Goal: Task Accomplishment & Management: Complete application form

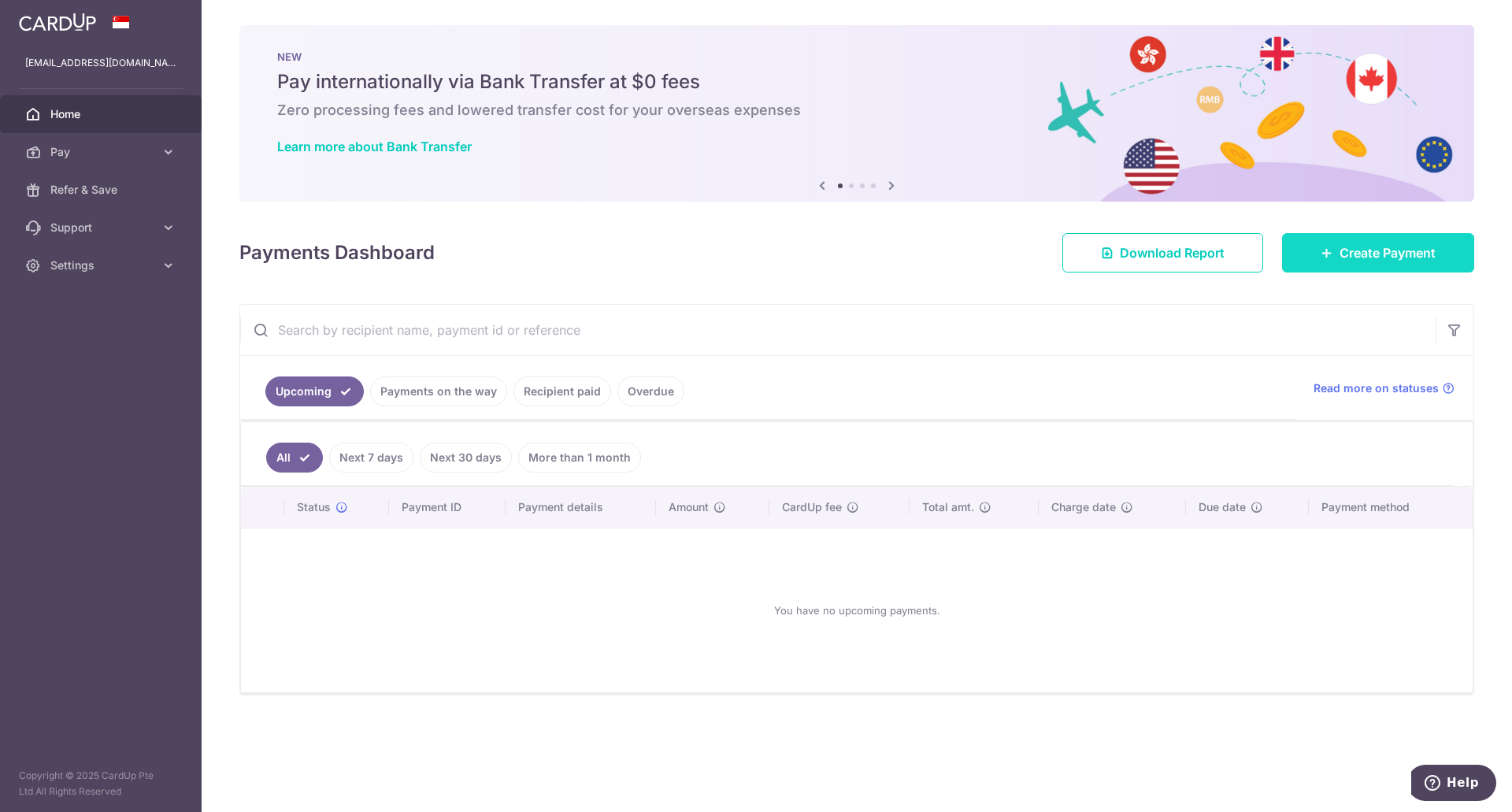
click at [1368, 256] on span "Create Payment" at bounding box center [1387, 253] width 96 height 19
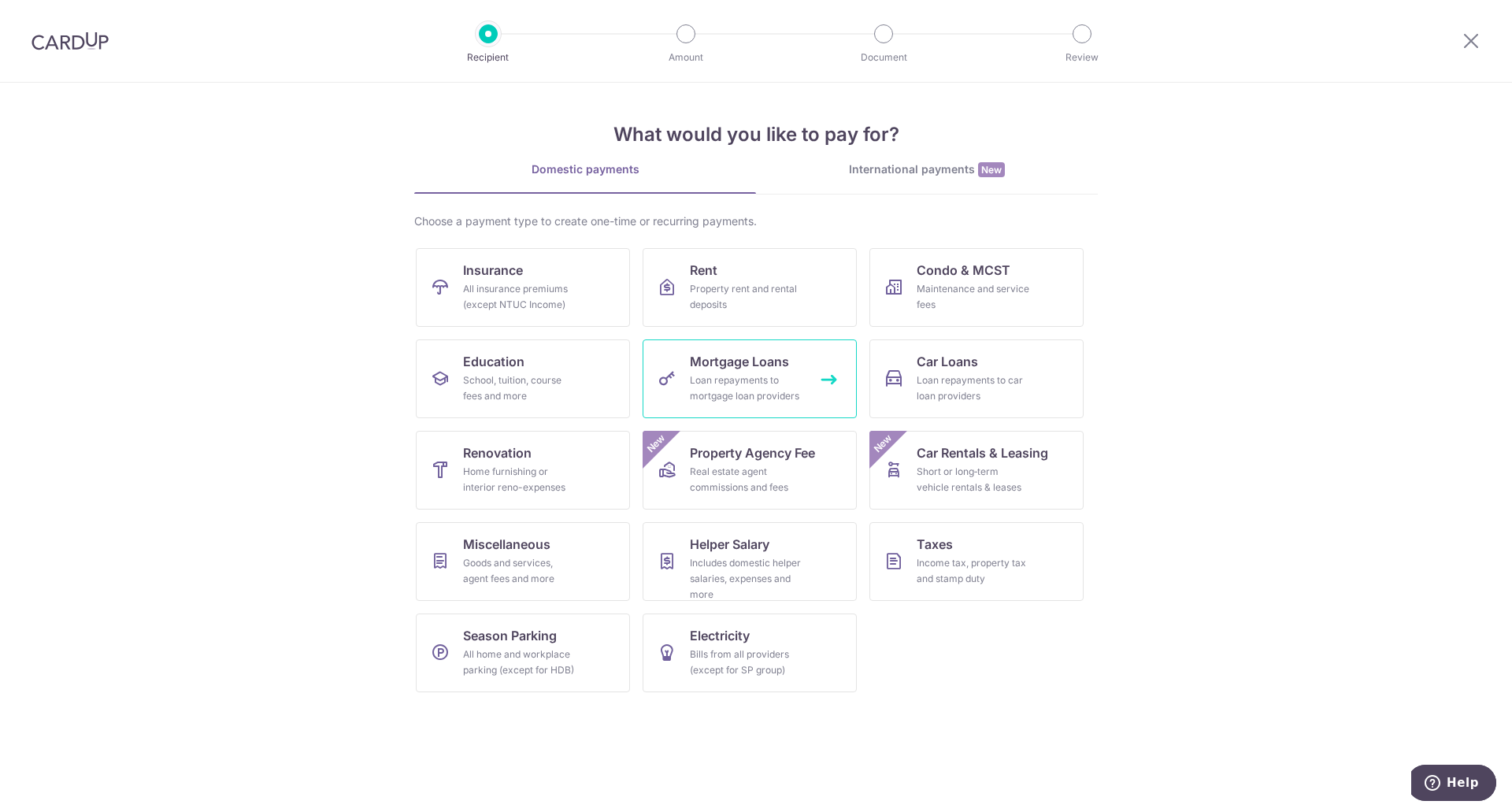
click at [806, 373] on link "Mortgage Loans Loan repayments to mortgage loan providers" at bounding box center [750, 379] width 215 height 79
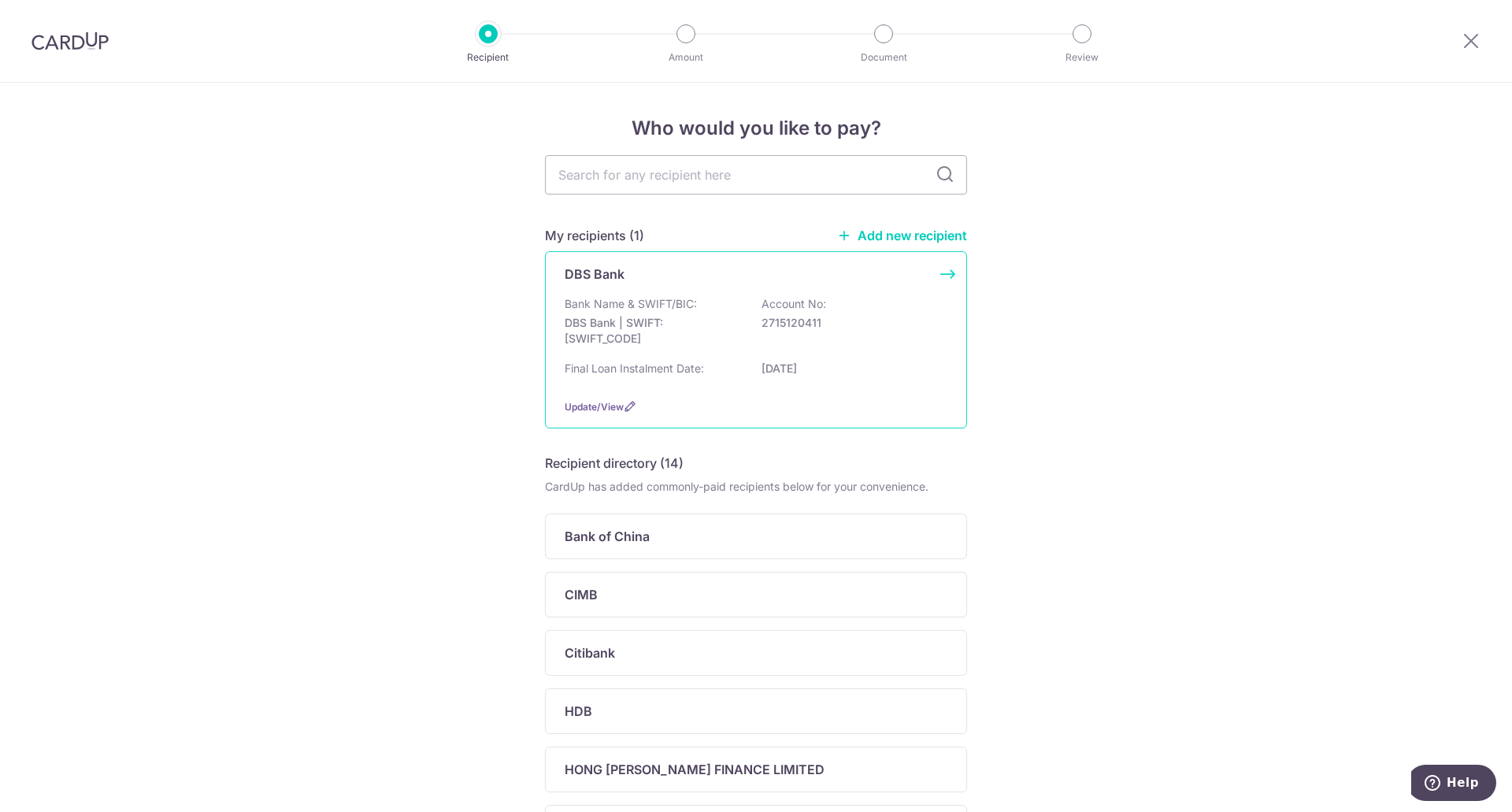
click at [674, 340] on p "DBS Bank | SWIFT: DBSSSGSGXXX" at bounding box center [653, 331] width 177 height 32
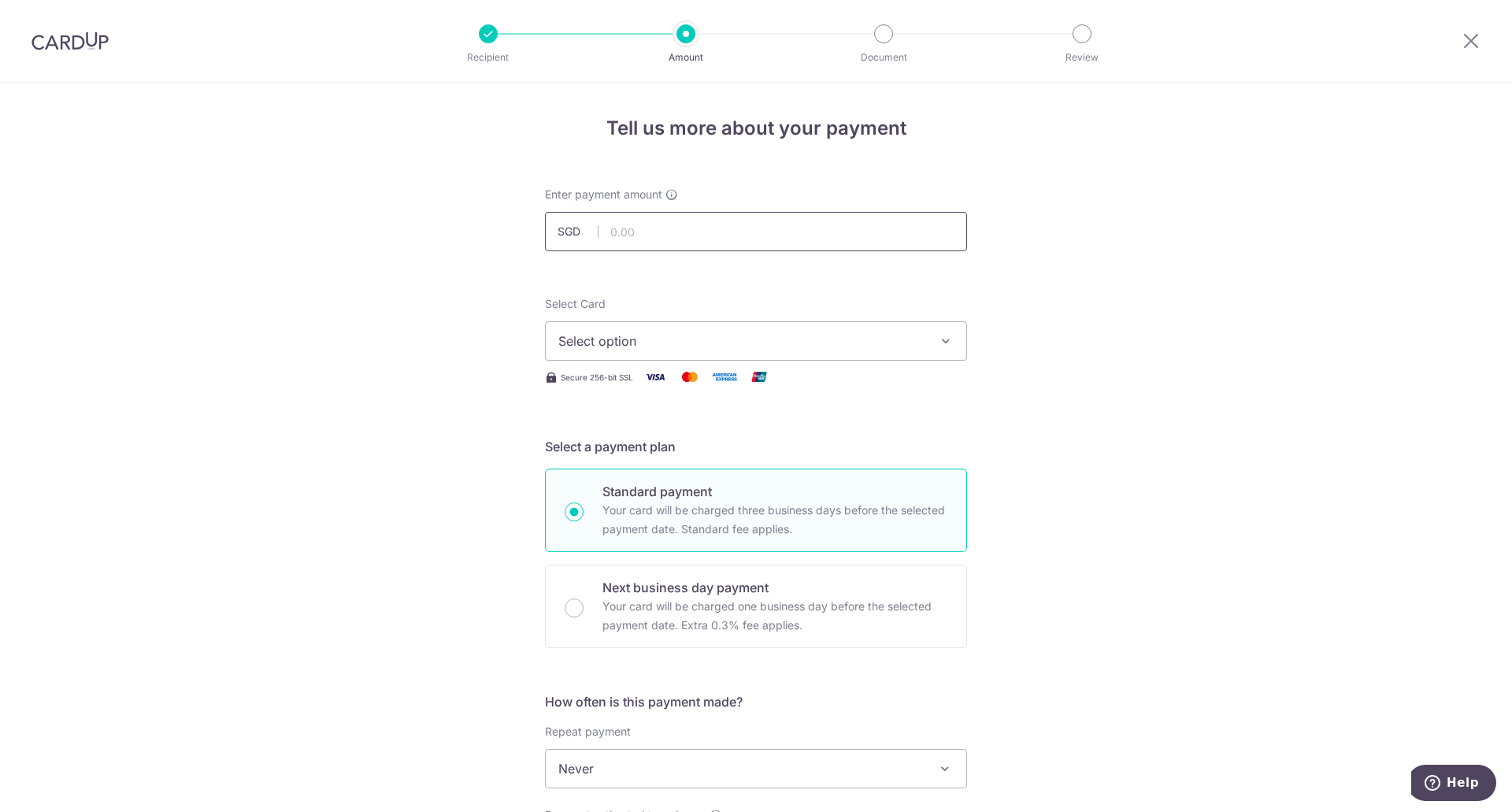
drag, startPoint x: 0, startPoint y: 0, endPoint x: 676, endPoint y: 229, distance: 713.7
click at [676, 229] on input "text" at bounding box center [756, 232] width 422 height 39
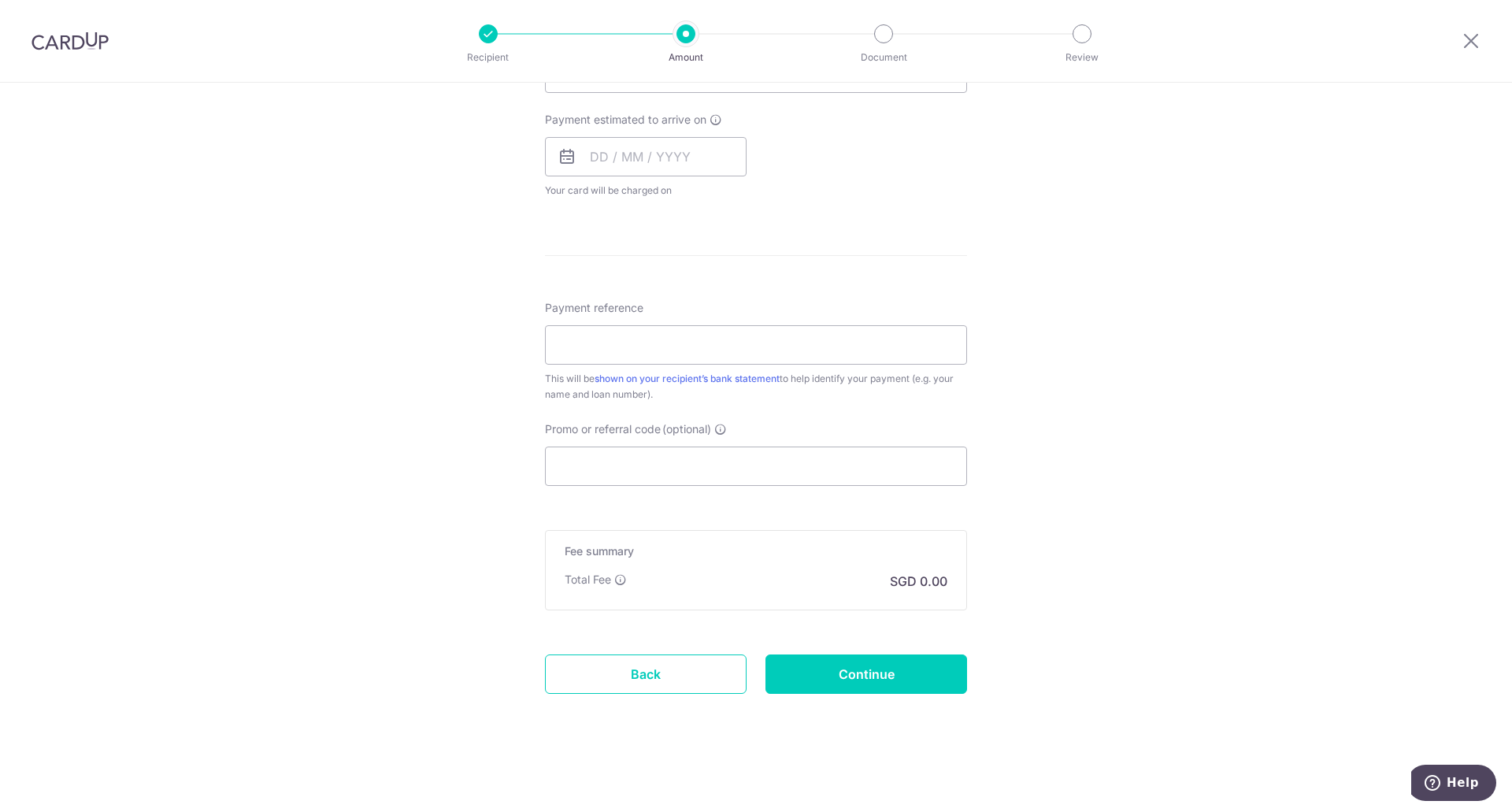
scroll to position [65, 0]
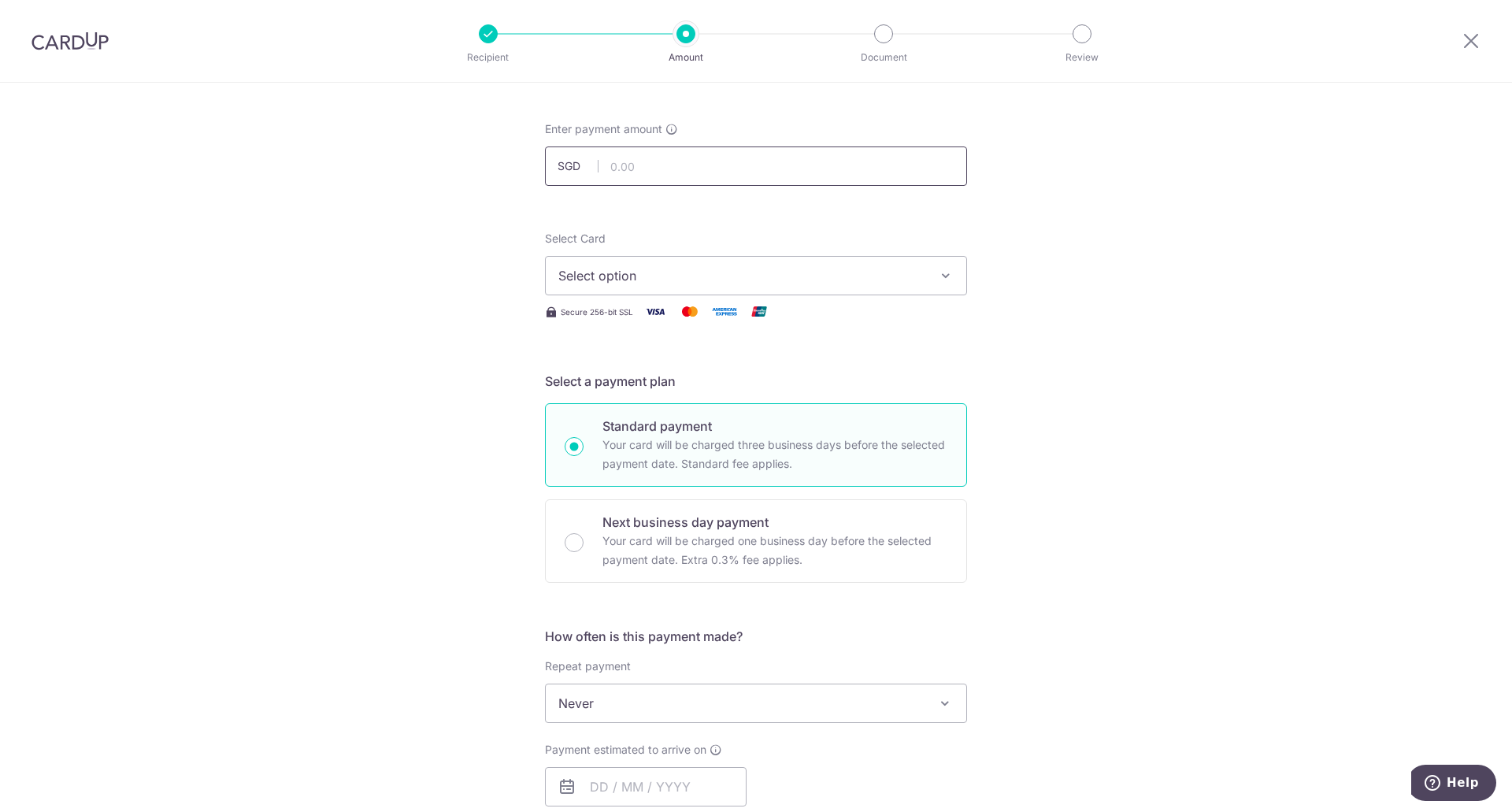
click at [674, 172] on input "text" at bounding box center [756, 167] width 422 height 39
click at [688, 275] on span "Select option" at bounding box center [741, 275] width 367 height 19
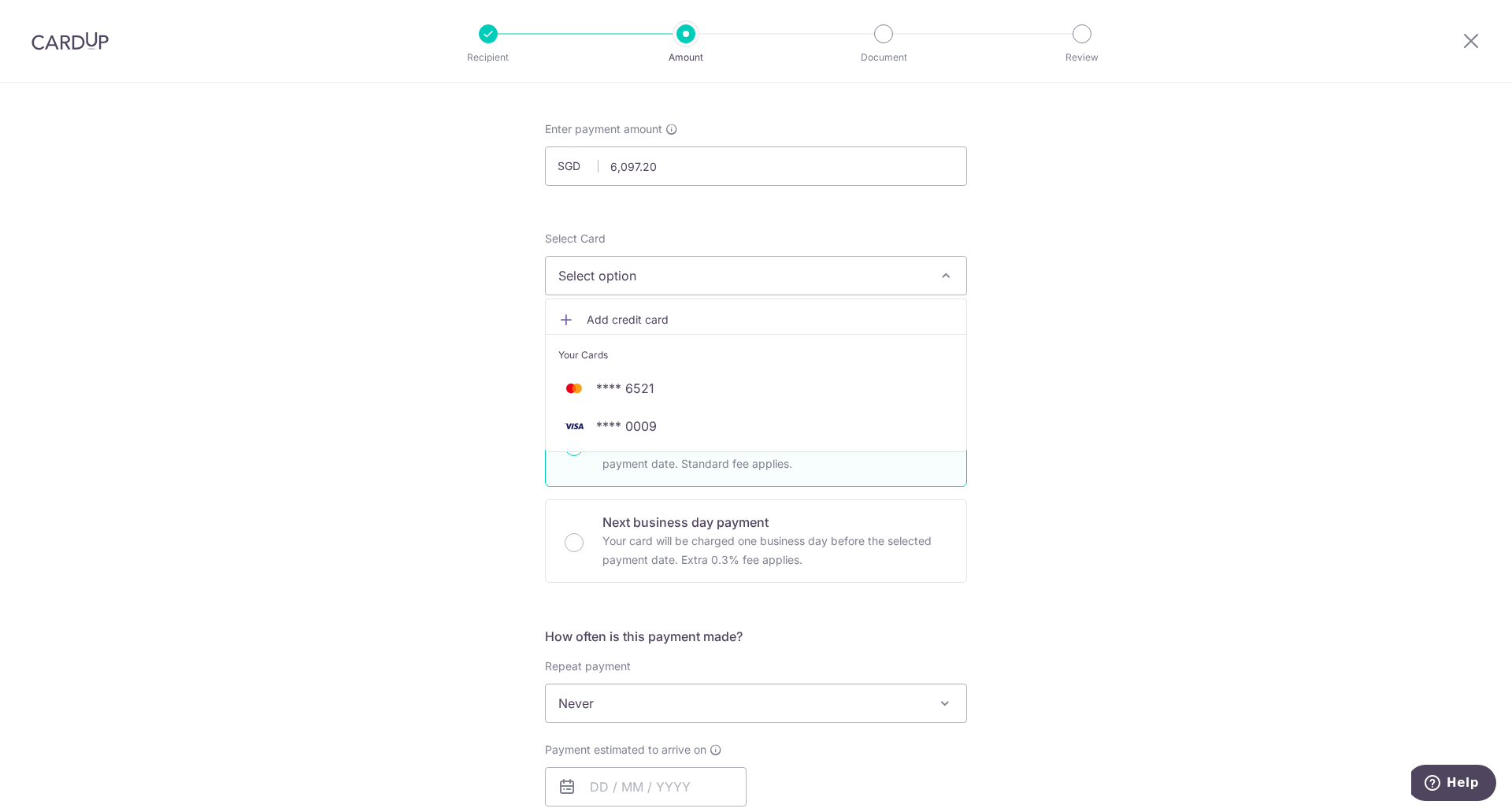
click at [703, 281] on span "Select option" at bounding box center [741, 275] width 367 height 19
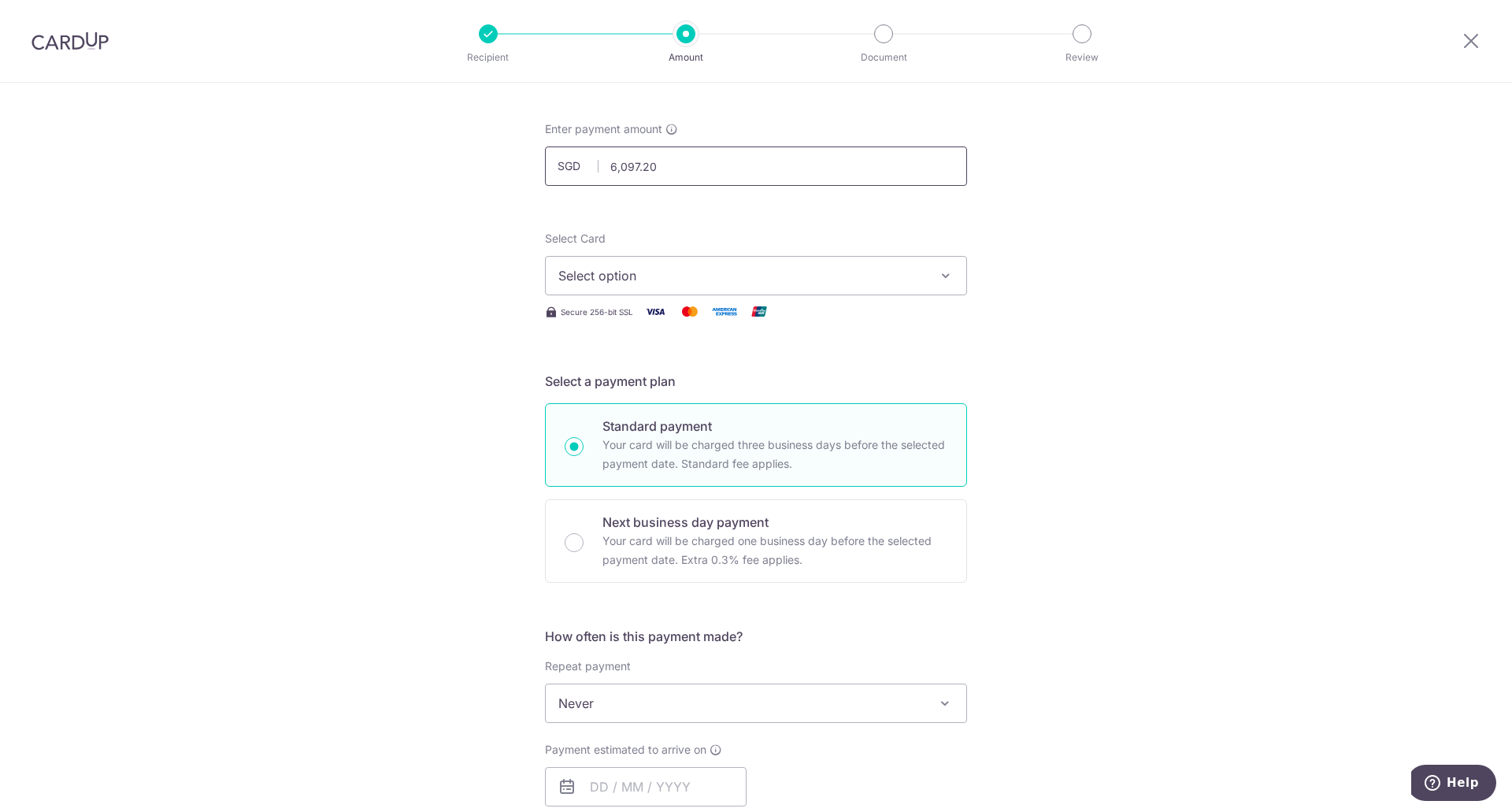
click at [660, 169] on input "6,097.20" at bounding box center [756, 167] width 422 height 39
click at [710, 168] on input "6,097.20" at bounding box center [756, 167] width 422 height 39
drag, startPoint x: 755, startPoint y: 167, endPoint x: 775, endPoint y: 245, distance: 80.5
click at [756, 168] on input "6,097.20" at bounding box center [756, 167] width 422 height 39
click at [777, 245] on div "Select Card Select option Add credit card Your Cards **** 6521 **** 0009" at bounding box center [756, 263] width 422 height 65
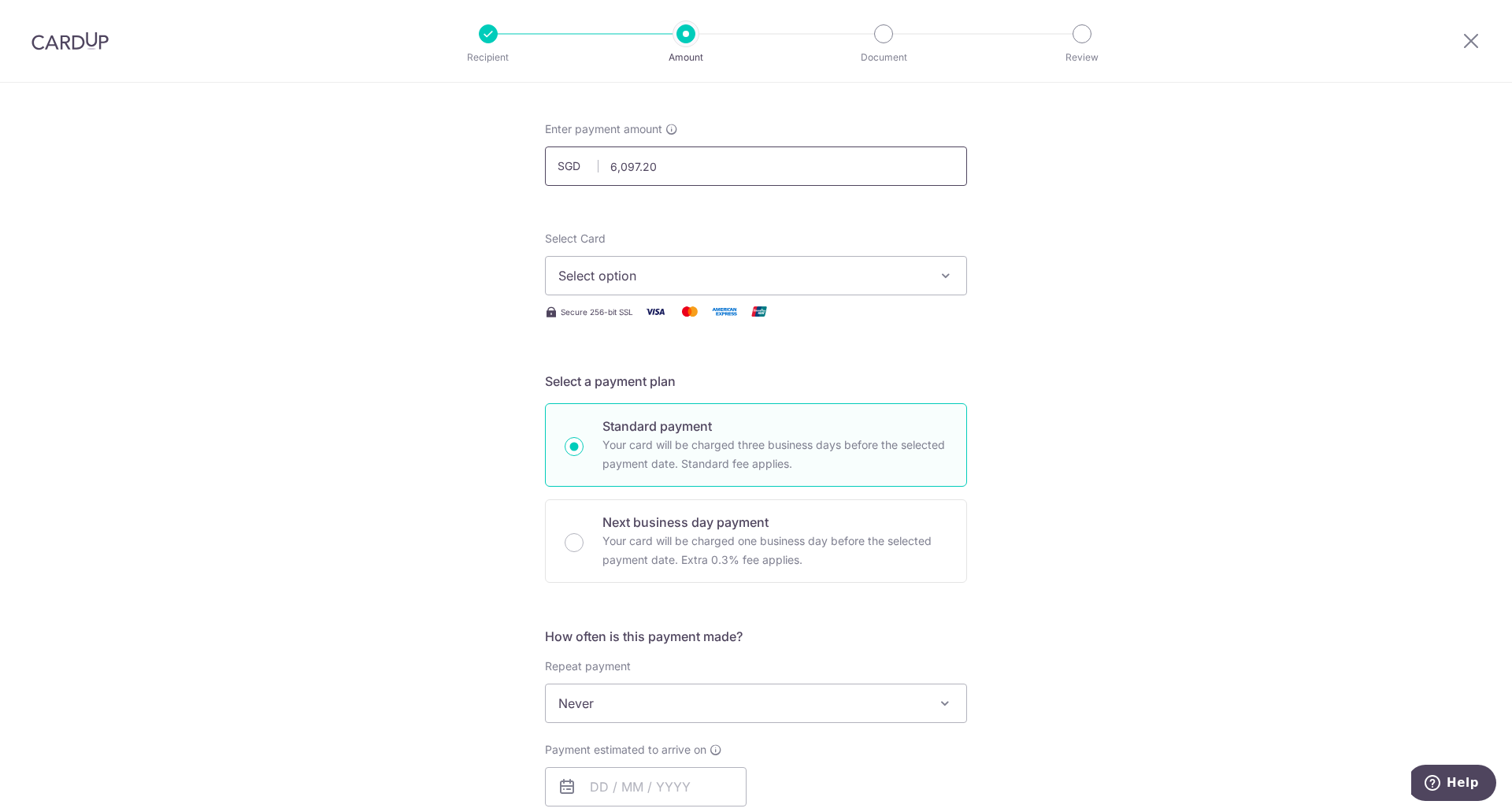
click at [685, 170] on input "6,097.20" at bounding box center [756, 167] width 422 height 39
type input "6"
click at [696, 283] on span "Select option" at bounding box center [741, 275] width 367 height 19
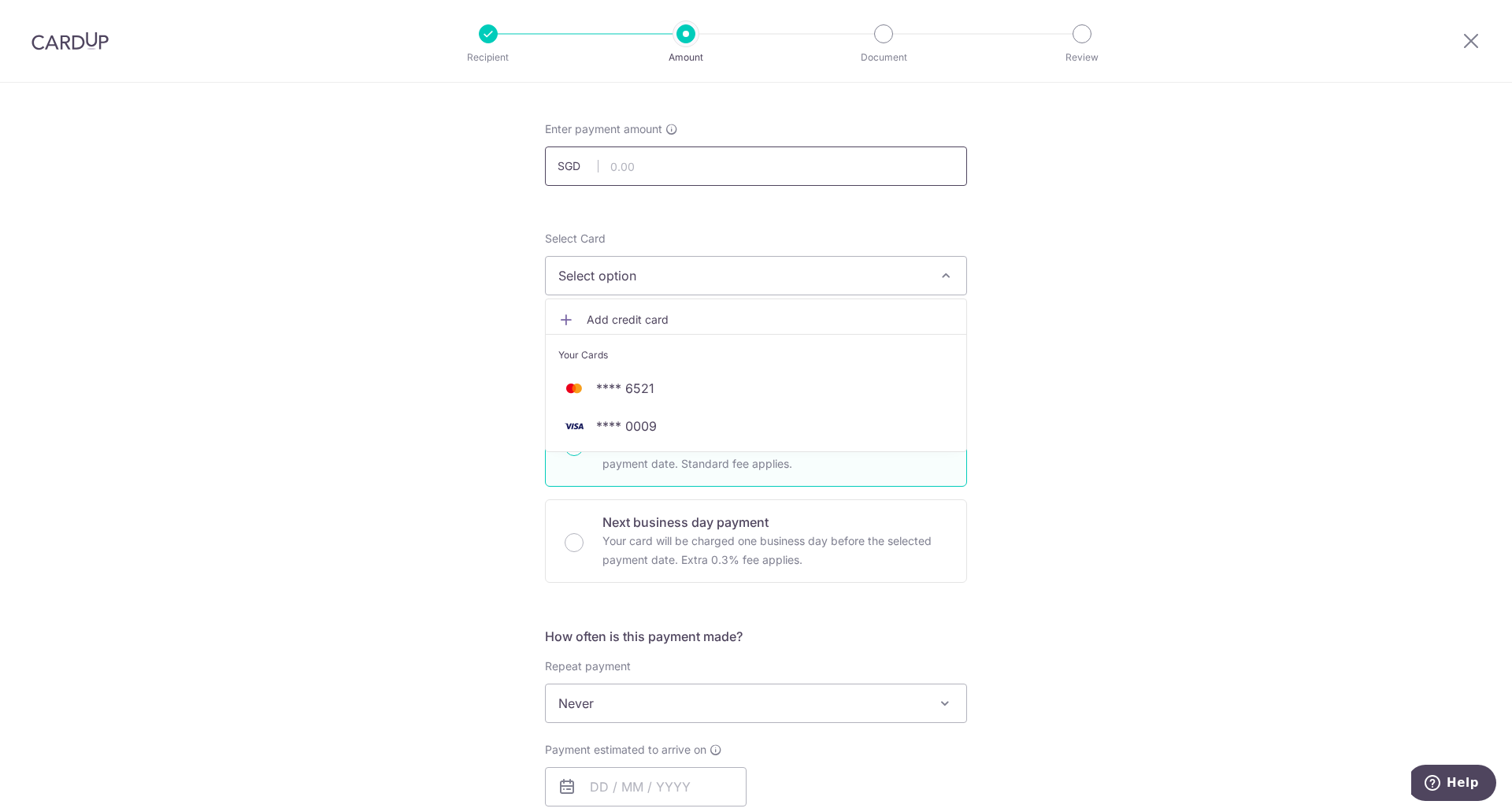
click at [678, 170] on input "text" at bounding box center [756, 167] width 422 height 39
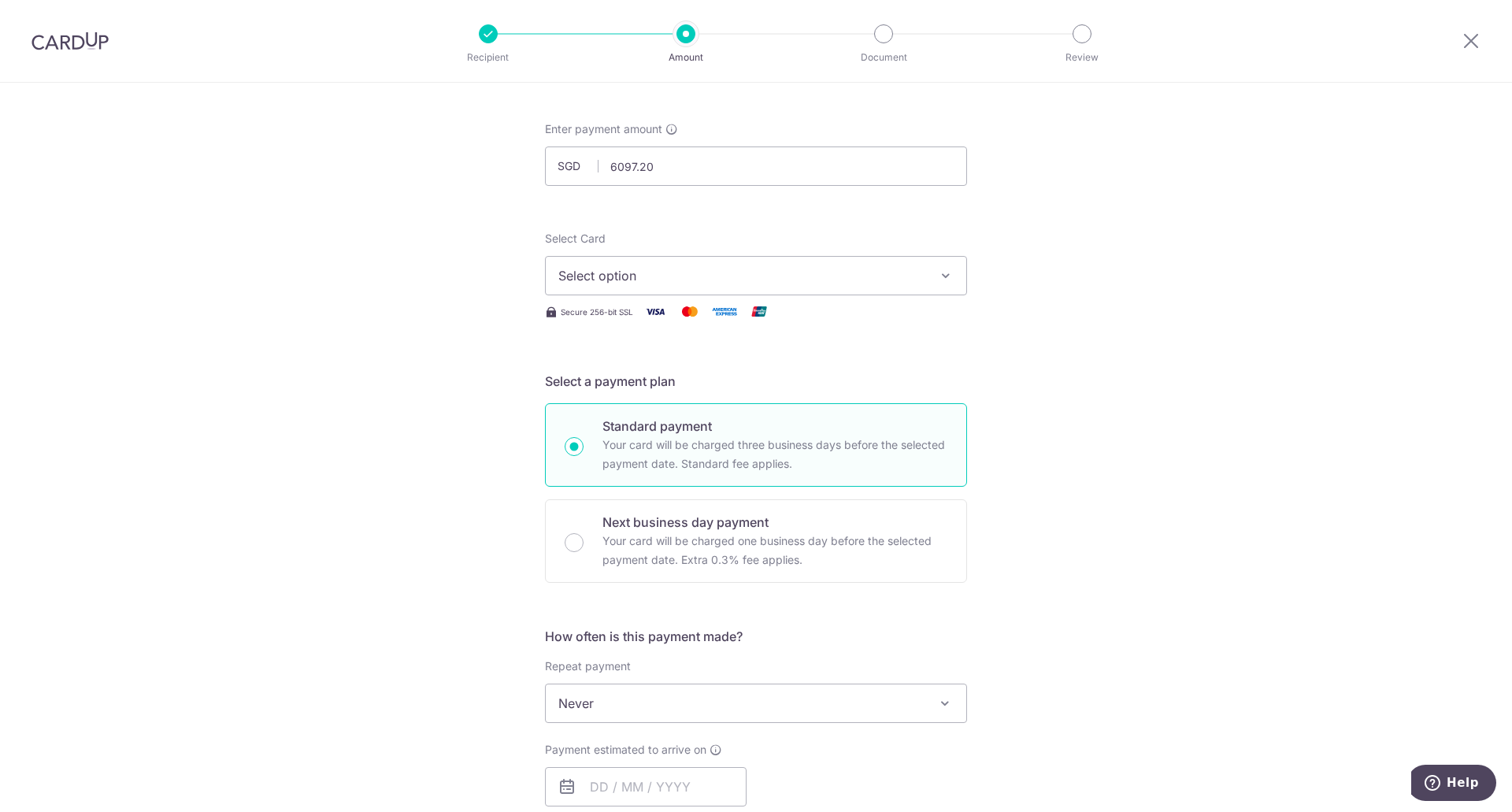
type input "6,097.20"
click at [732, 260] on button "Select option" at bounding box center [756, 275] width 422 height 39
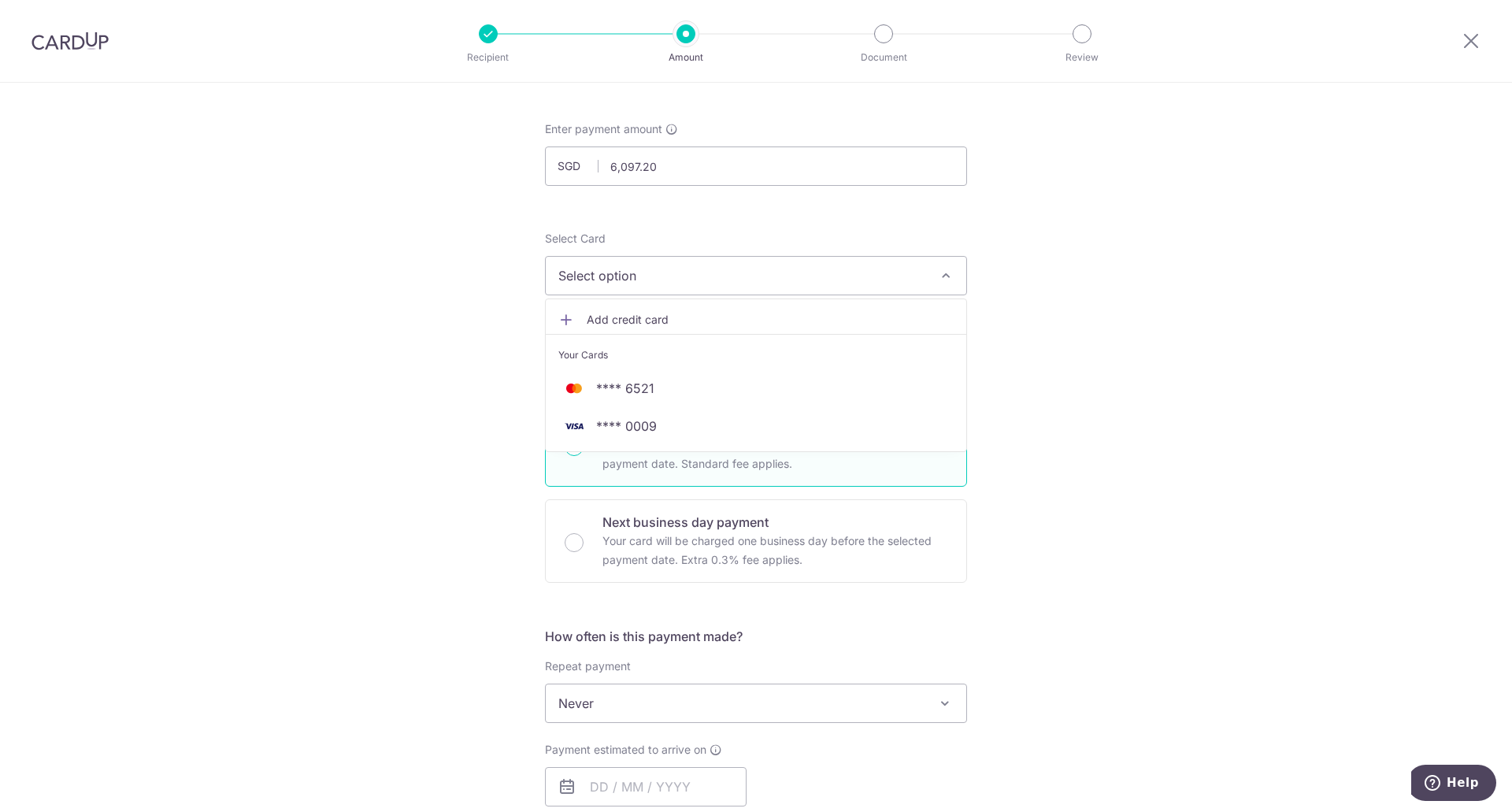
click at [750, 314] on span "Add credit card" at bounding box center [770, 320] width 367 height 16
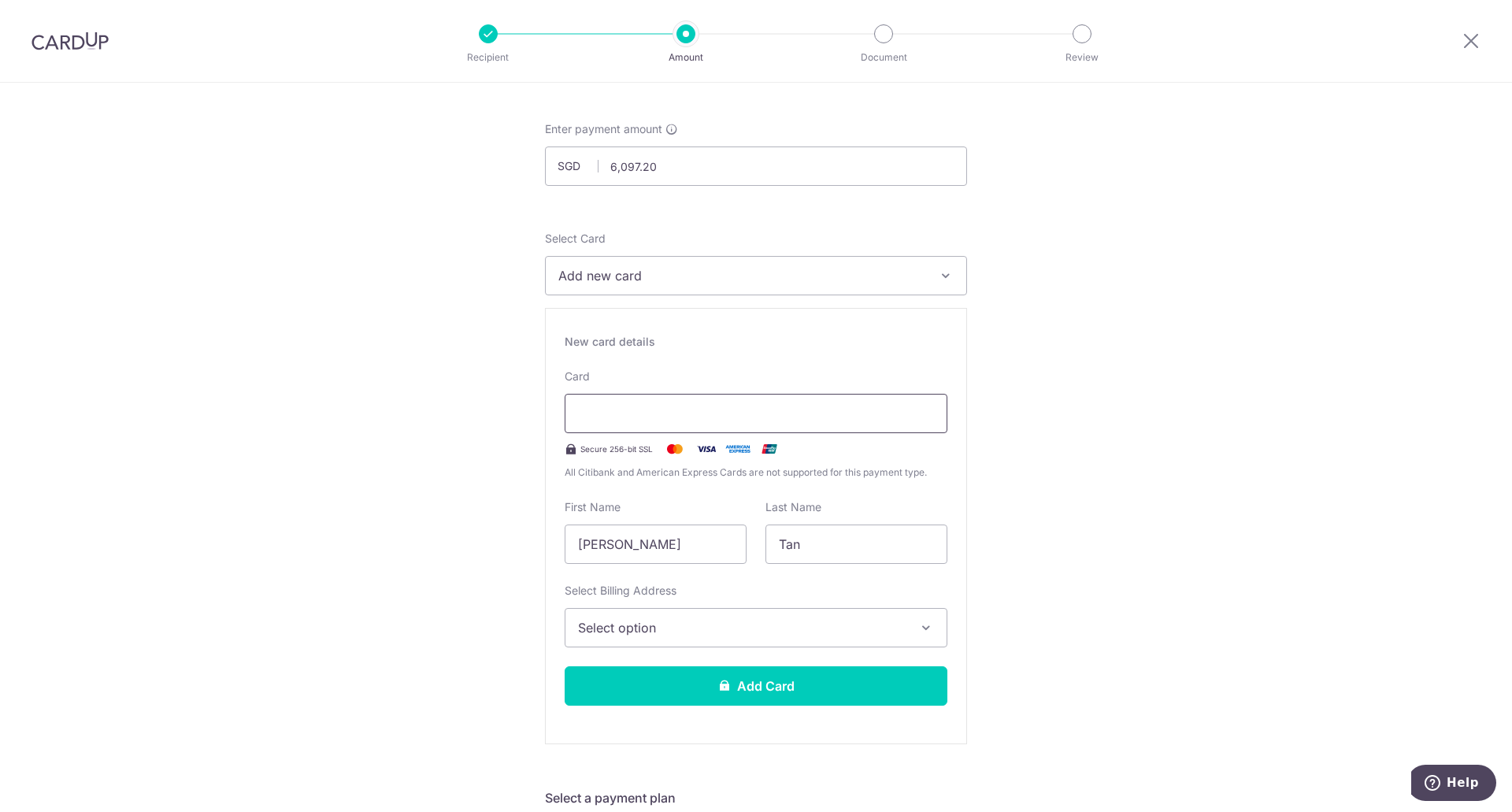
click at [793, 423] on div at bounding box center [756, 413] width 383 height 39
click at [694, 547] on input "Yong Wei" at bounding box center [655, 544] width 182 height 39
type input "Y"
type input "Li Wen"
click at [733, 616] on button "Select option" at bounding box center [756, 628] width 383 height 39
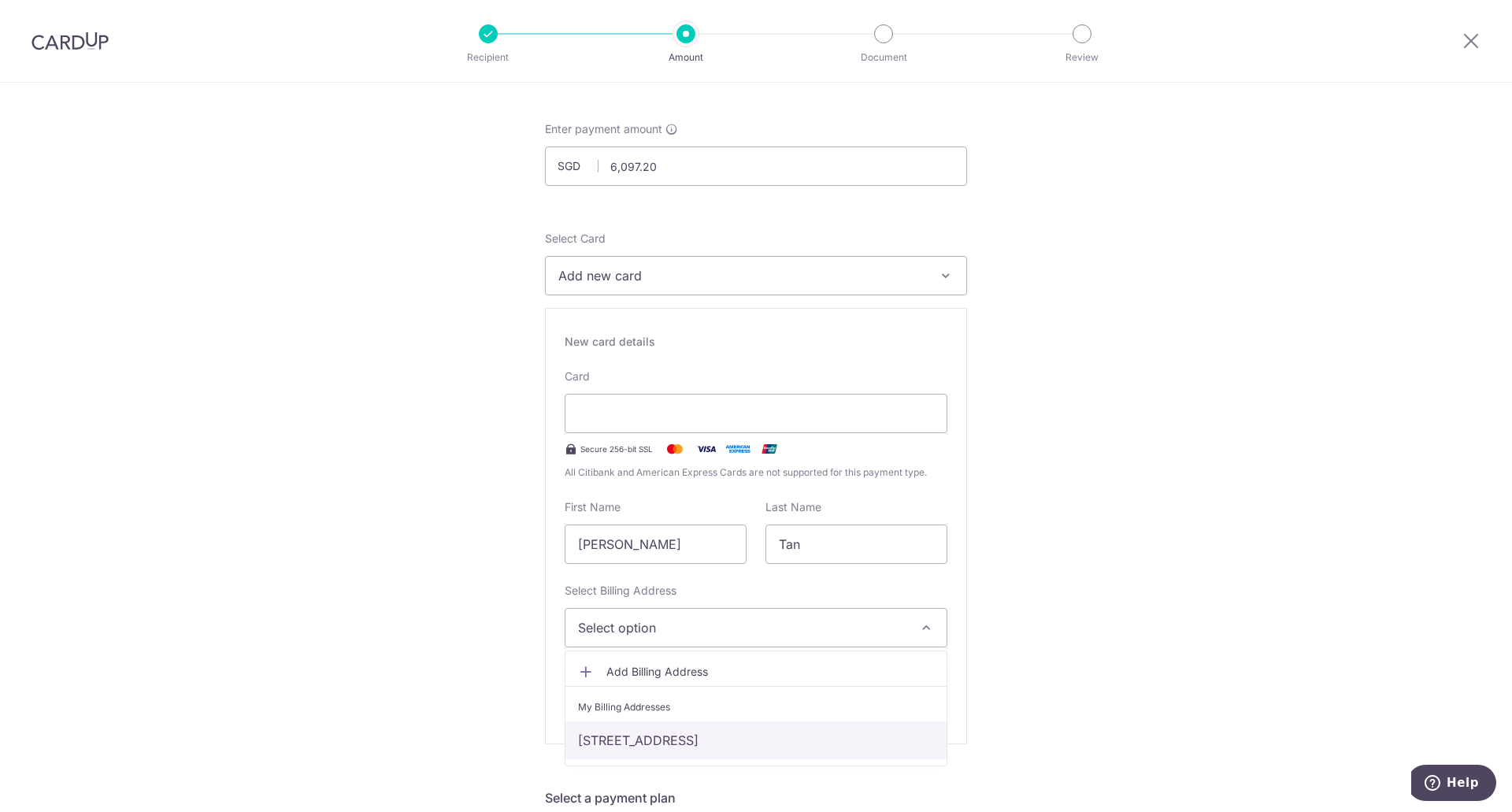
click at [748, 743] on link "Compassvale Walk, Blk 237, Singapore, nil, Singapore-540237" at bounding box center [756, 740] width 381 height 38
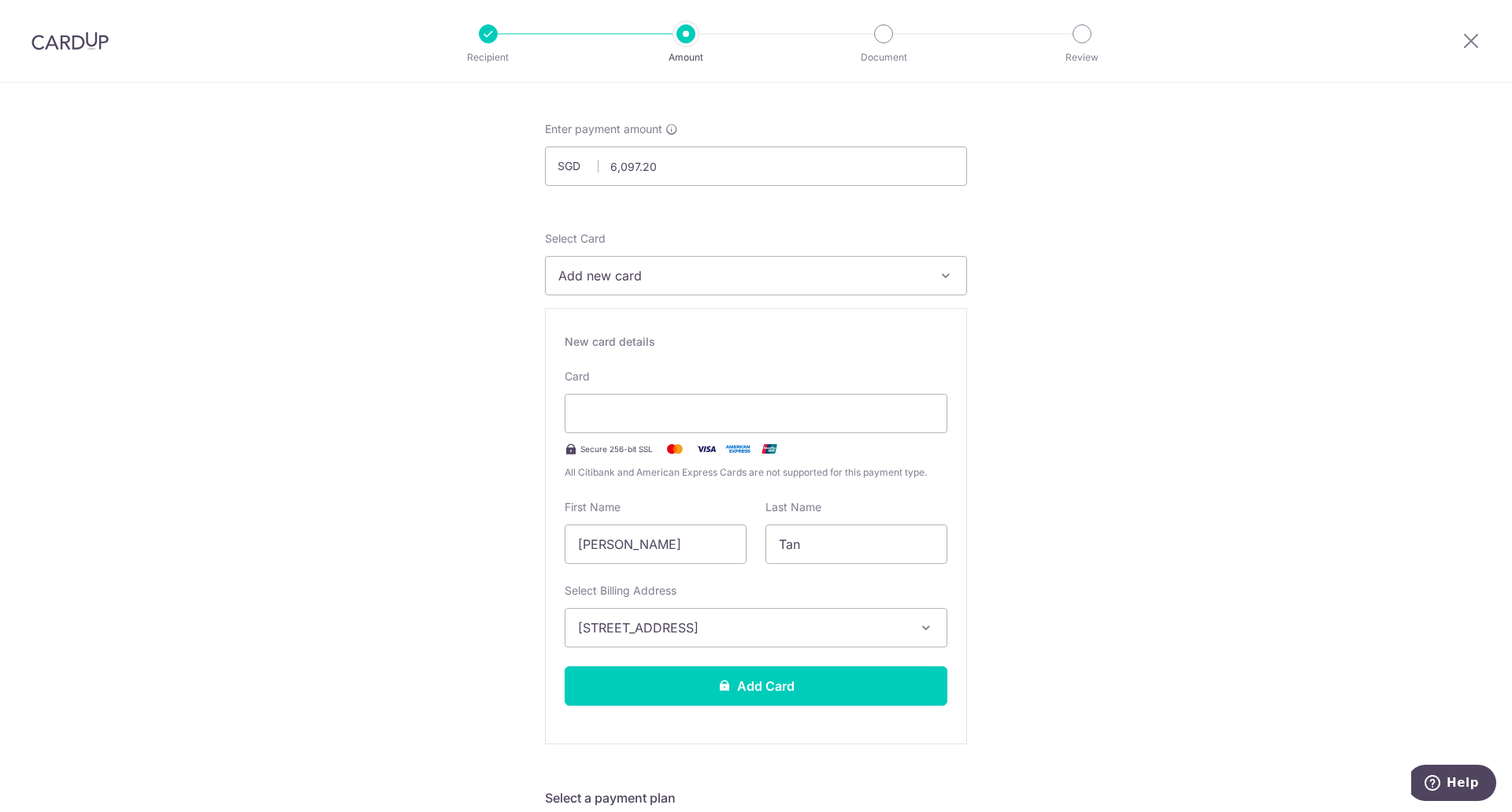
click at [856, 694] on button "Add Card" at bounding box center [756, 686] width 383 height 39
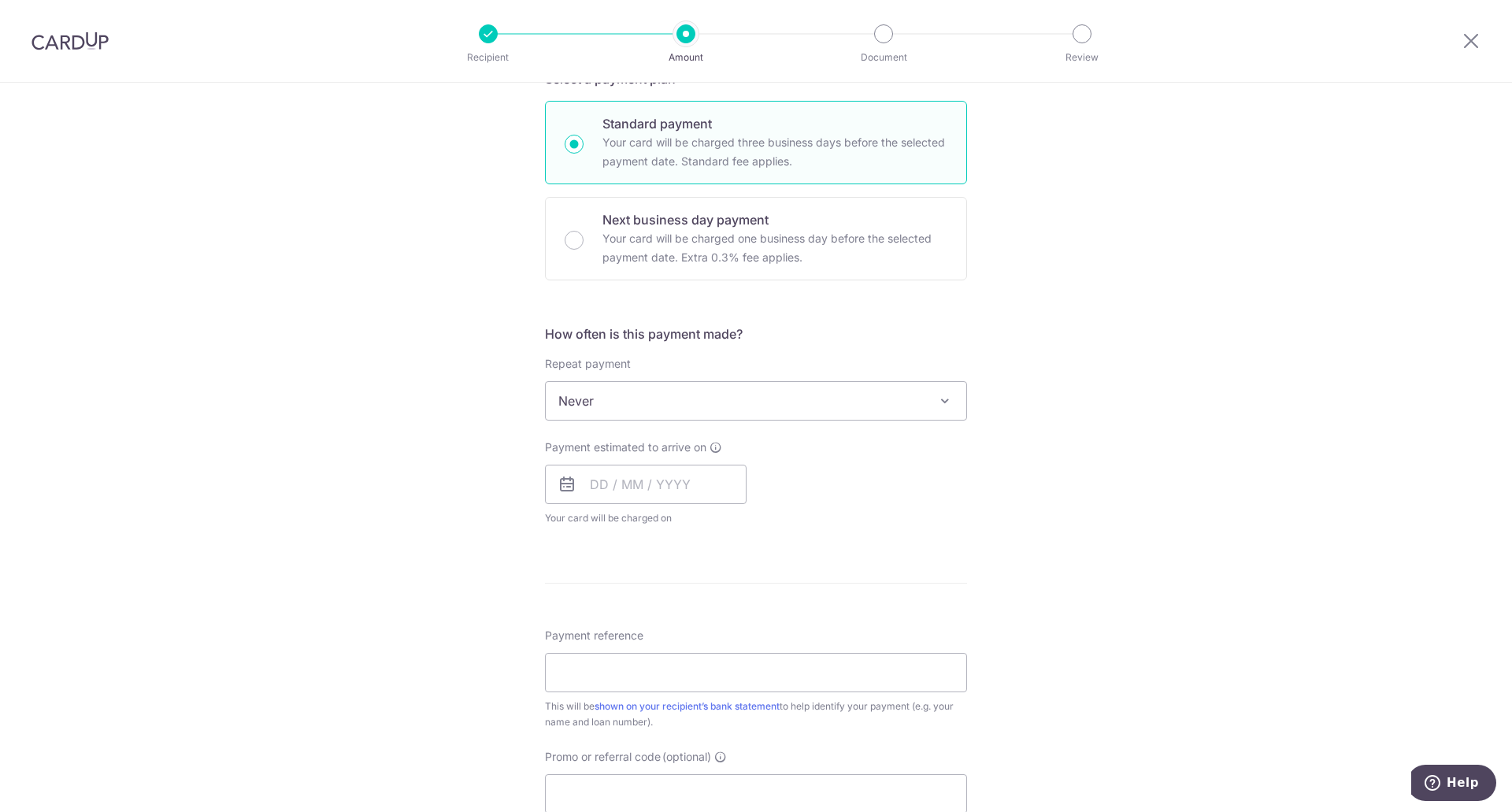
scroll to position [631, 0]
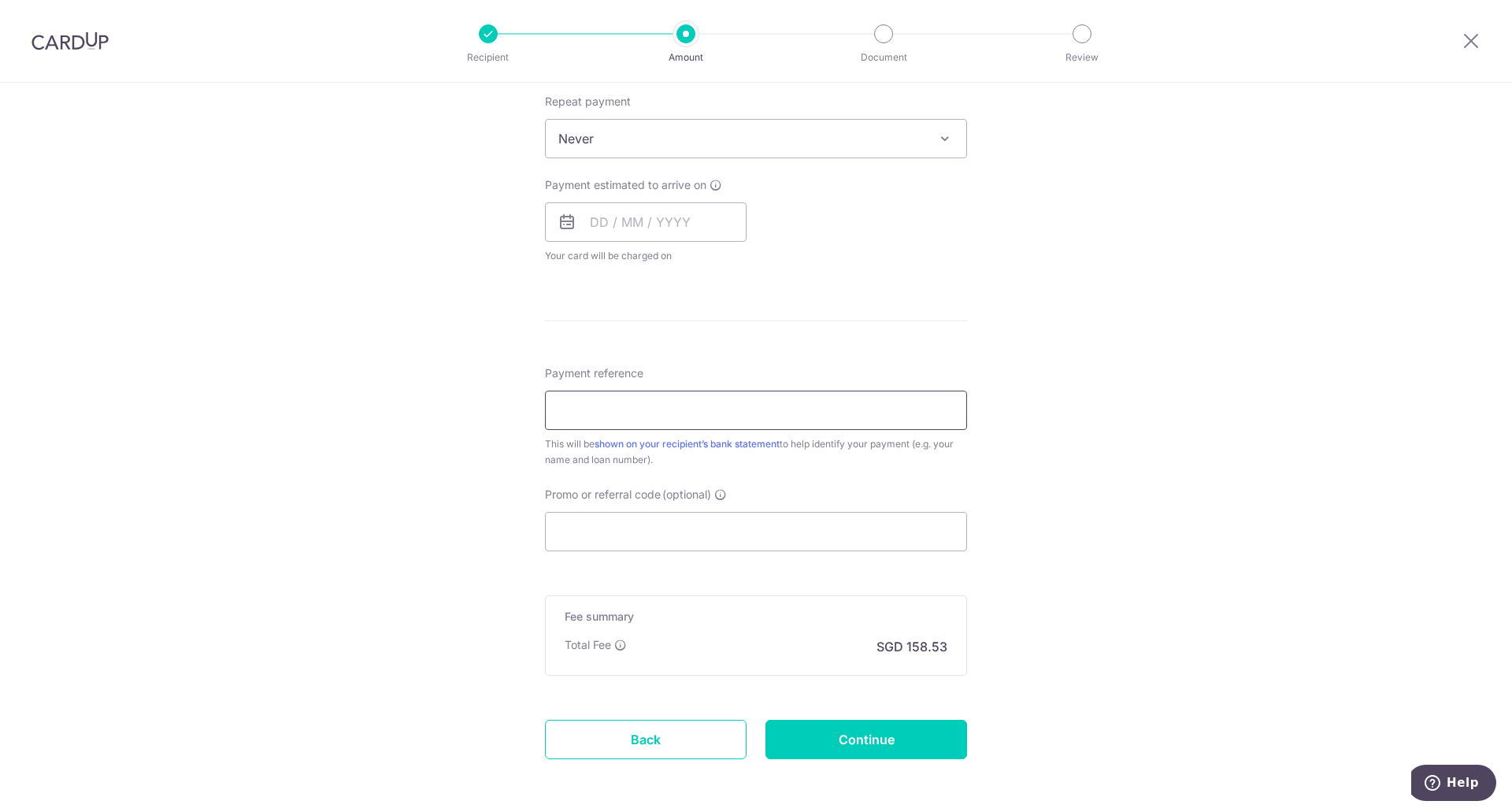
click at [671, 407] on input "Payment reference" at bounding box center [756, 410] width 422 height 39
click at [559, 526] on input "Promo or referral code (optional)" at bounding box center [756, 532] width 422 height 39
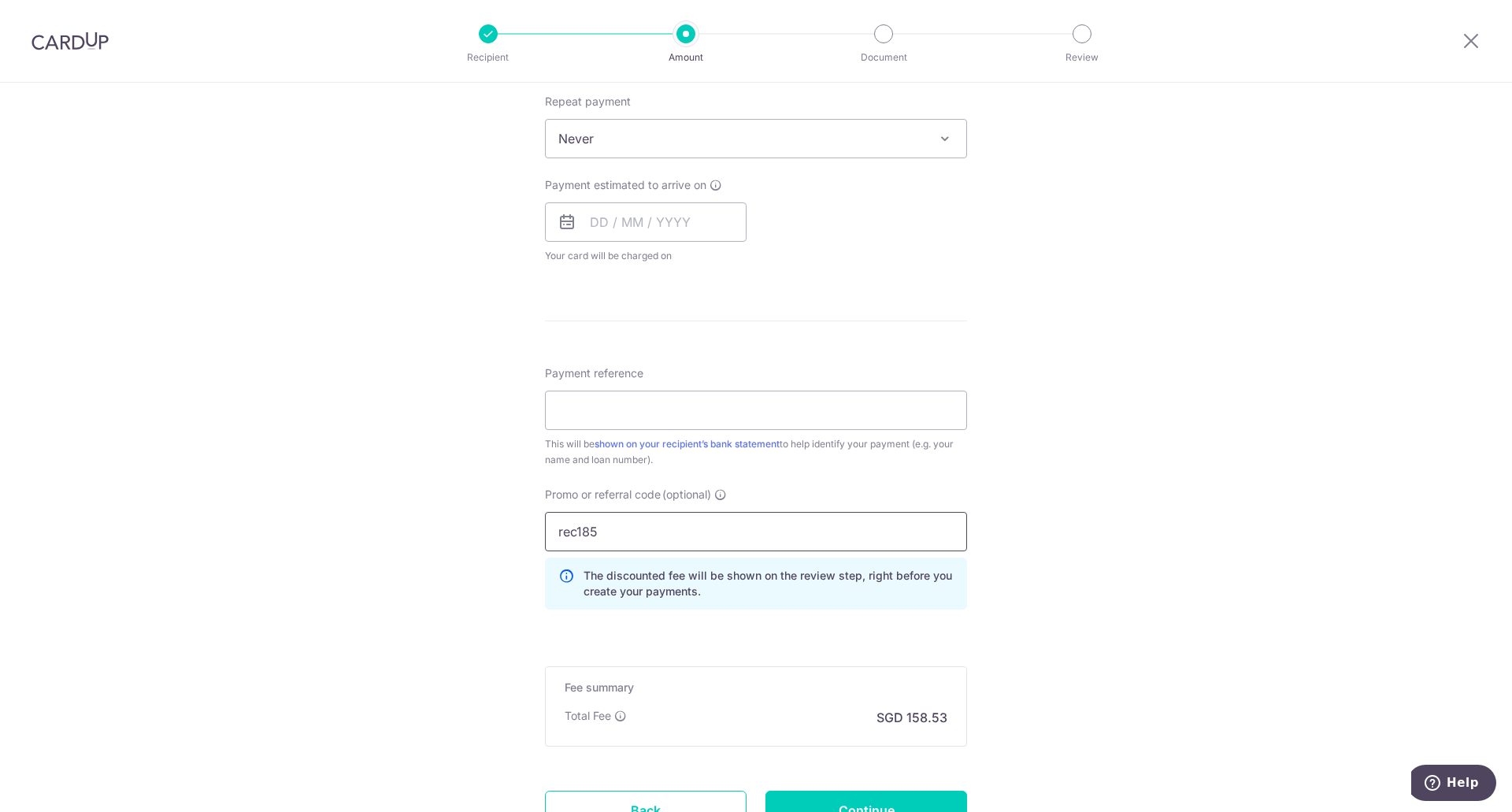
type input "rec185"
click button "Add Card" at bounding box center [0, 0] width 0 height 0
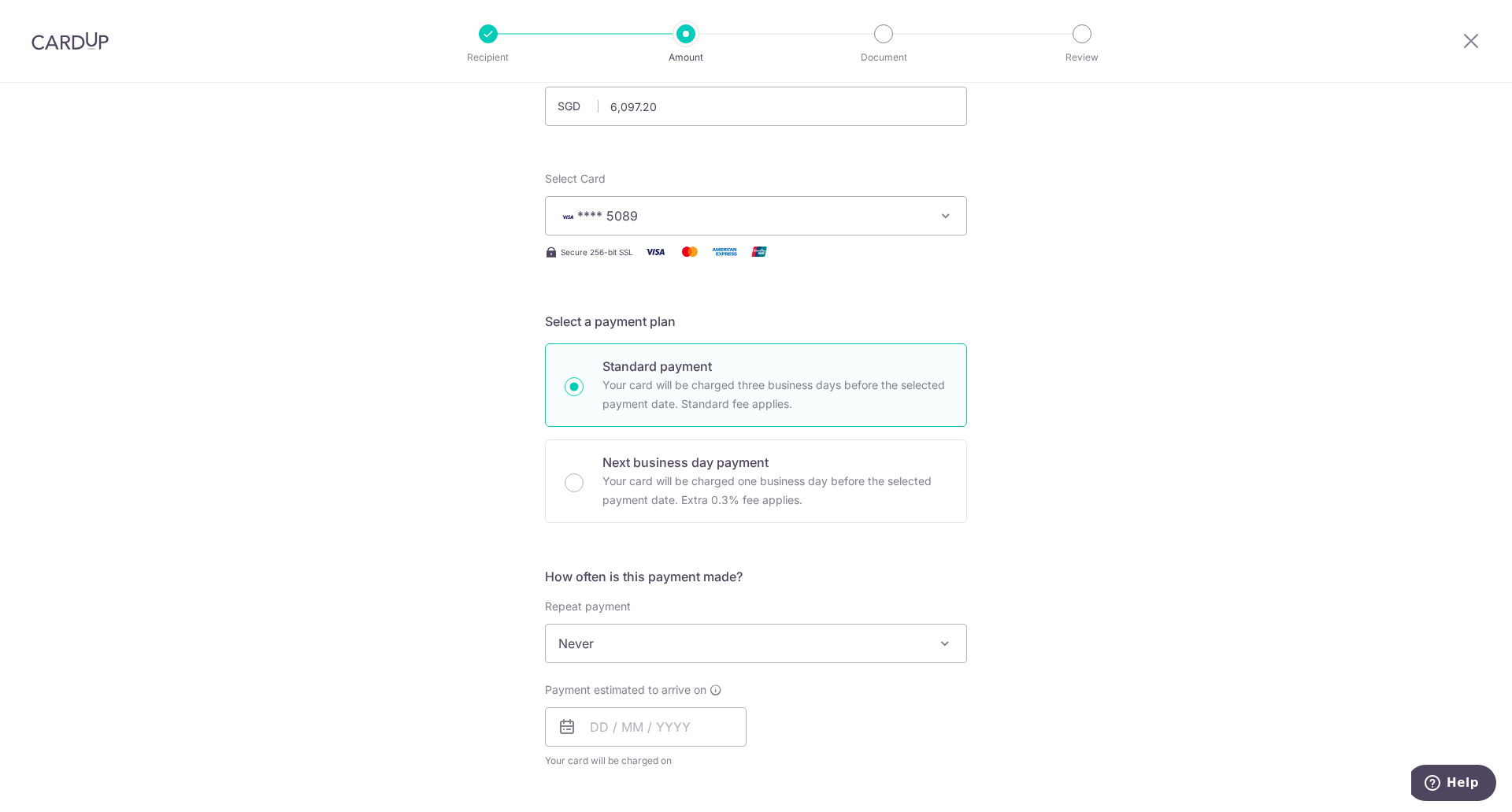
scroll to position [211, 0]
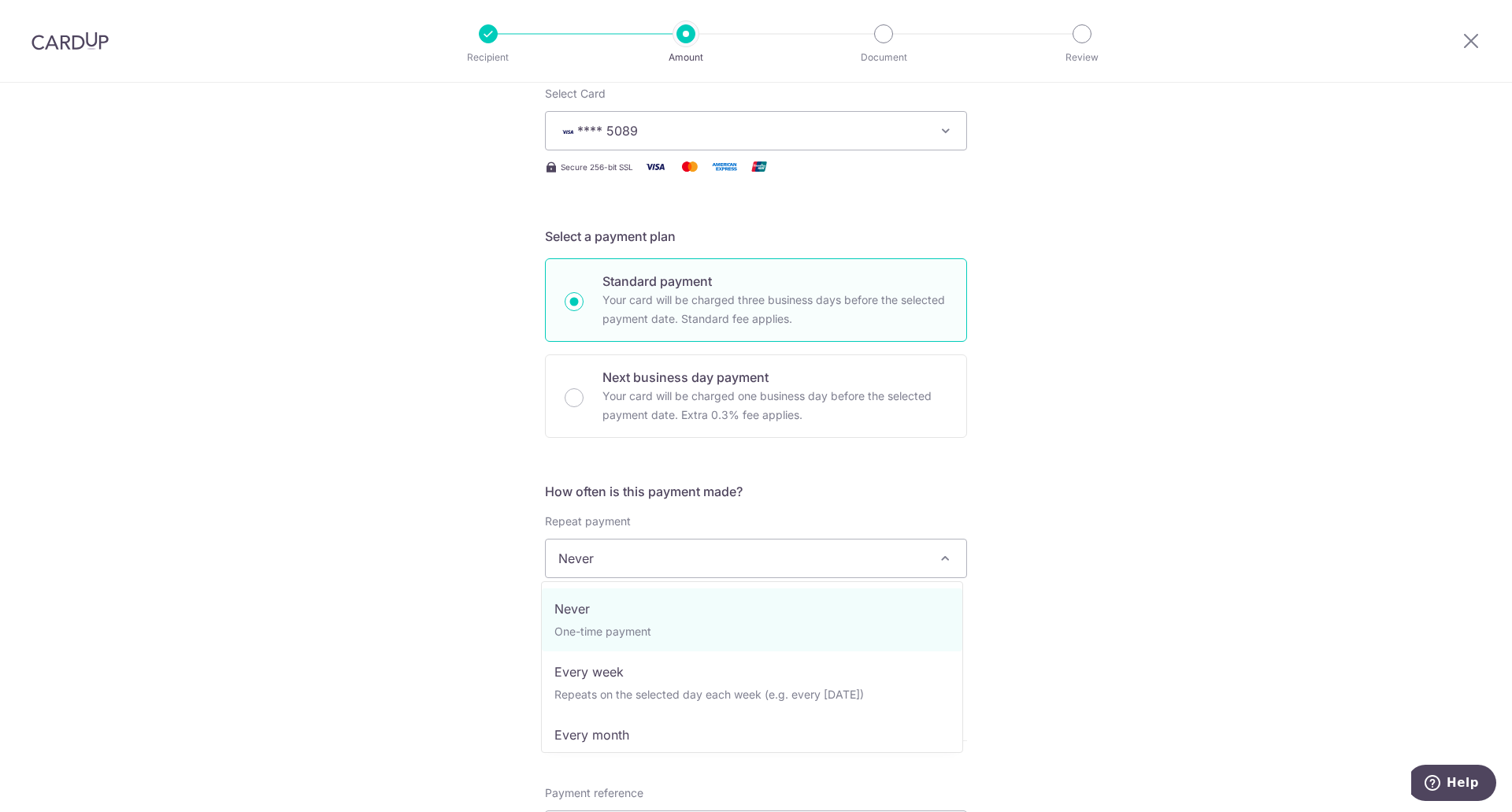
click at [744, 559] on span "Never" at bounding box center [756, 559] width 420 height 38
select select "3"
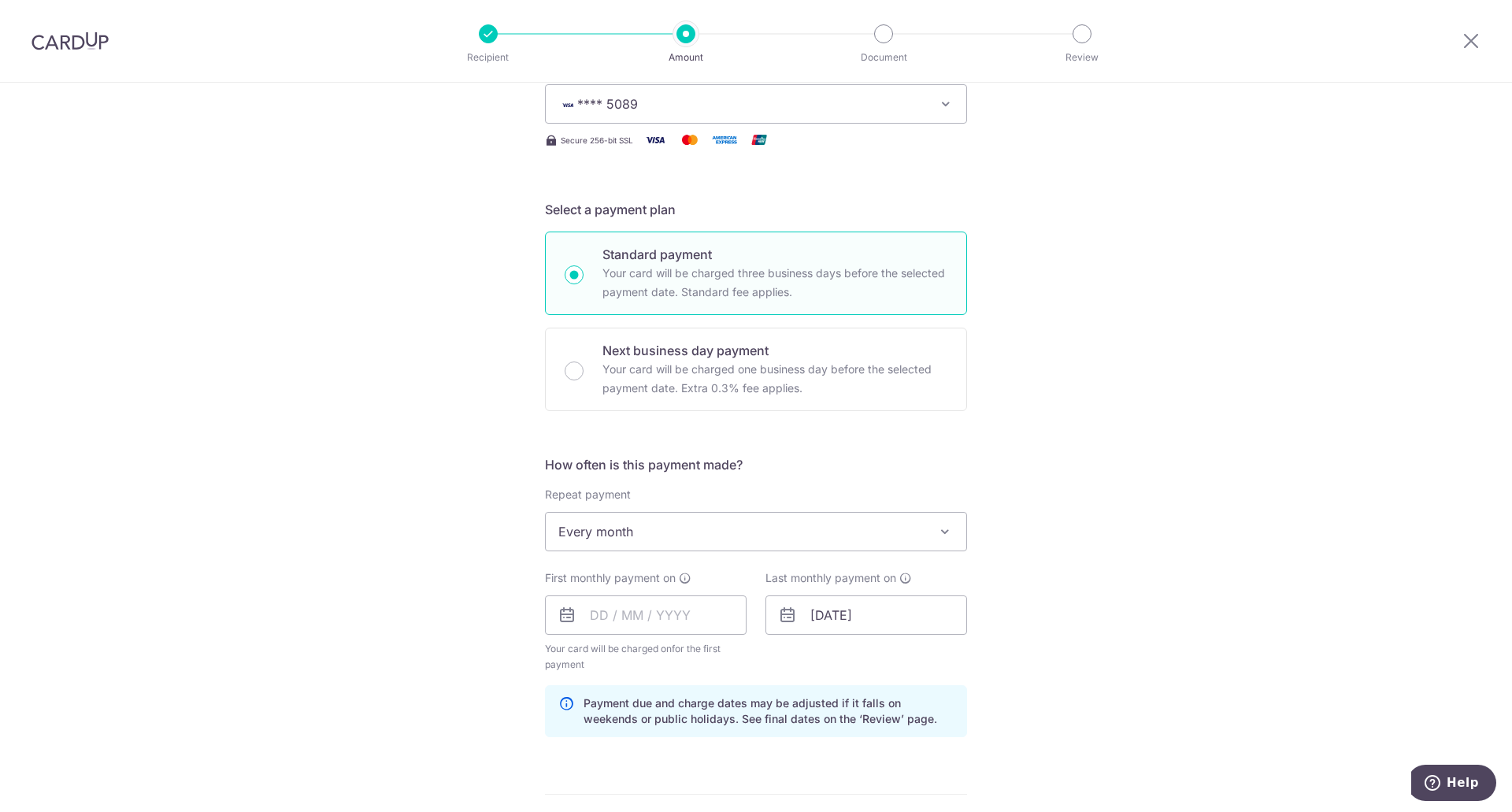
scroll to position [315, 0]
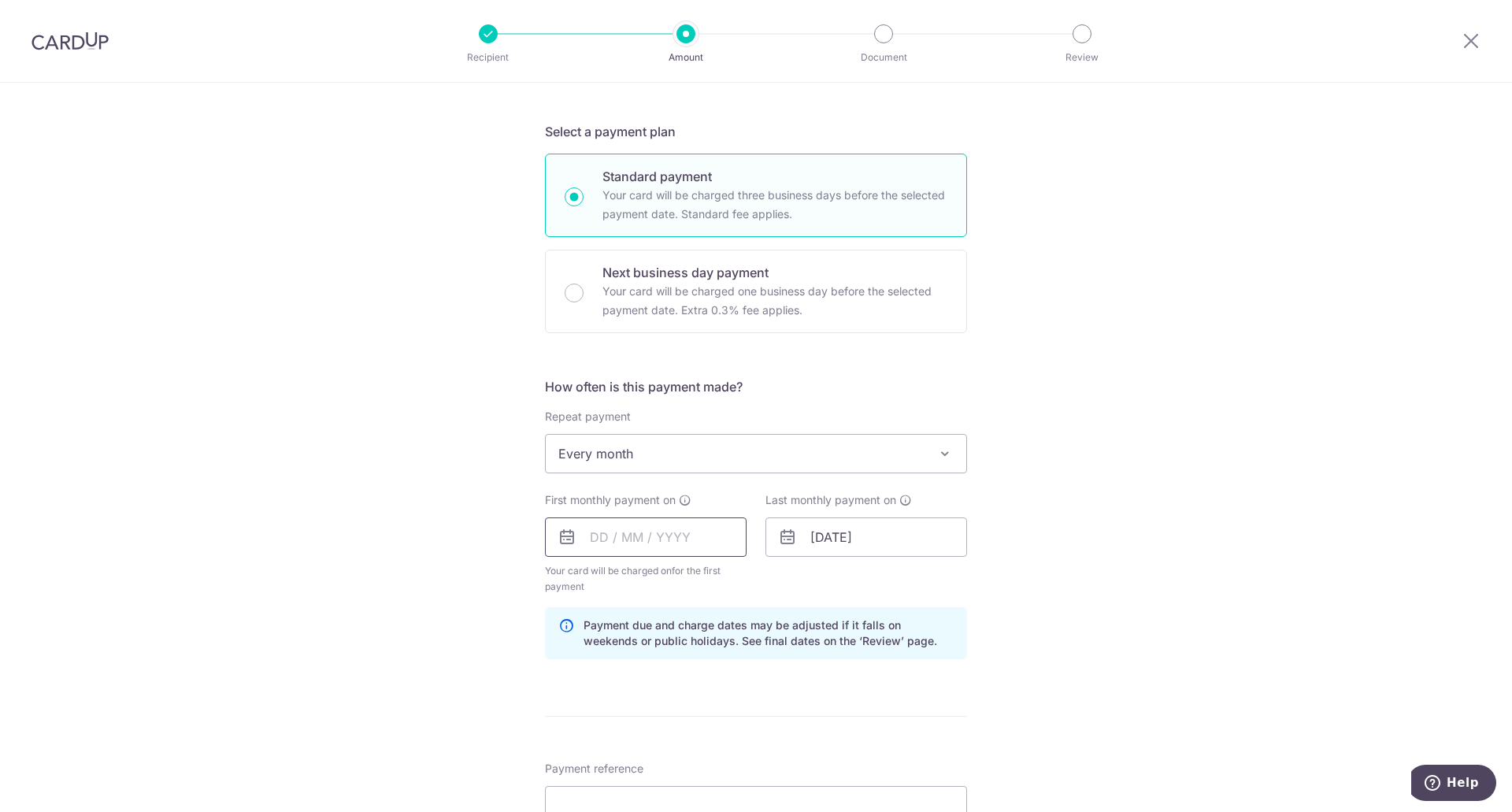
click at [588, 539] on input "text" at bounding box center [646, 537] width 202 height 39
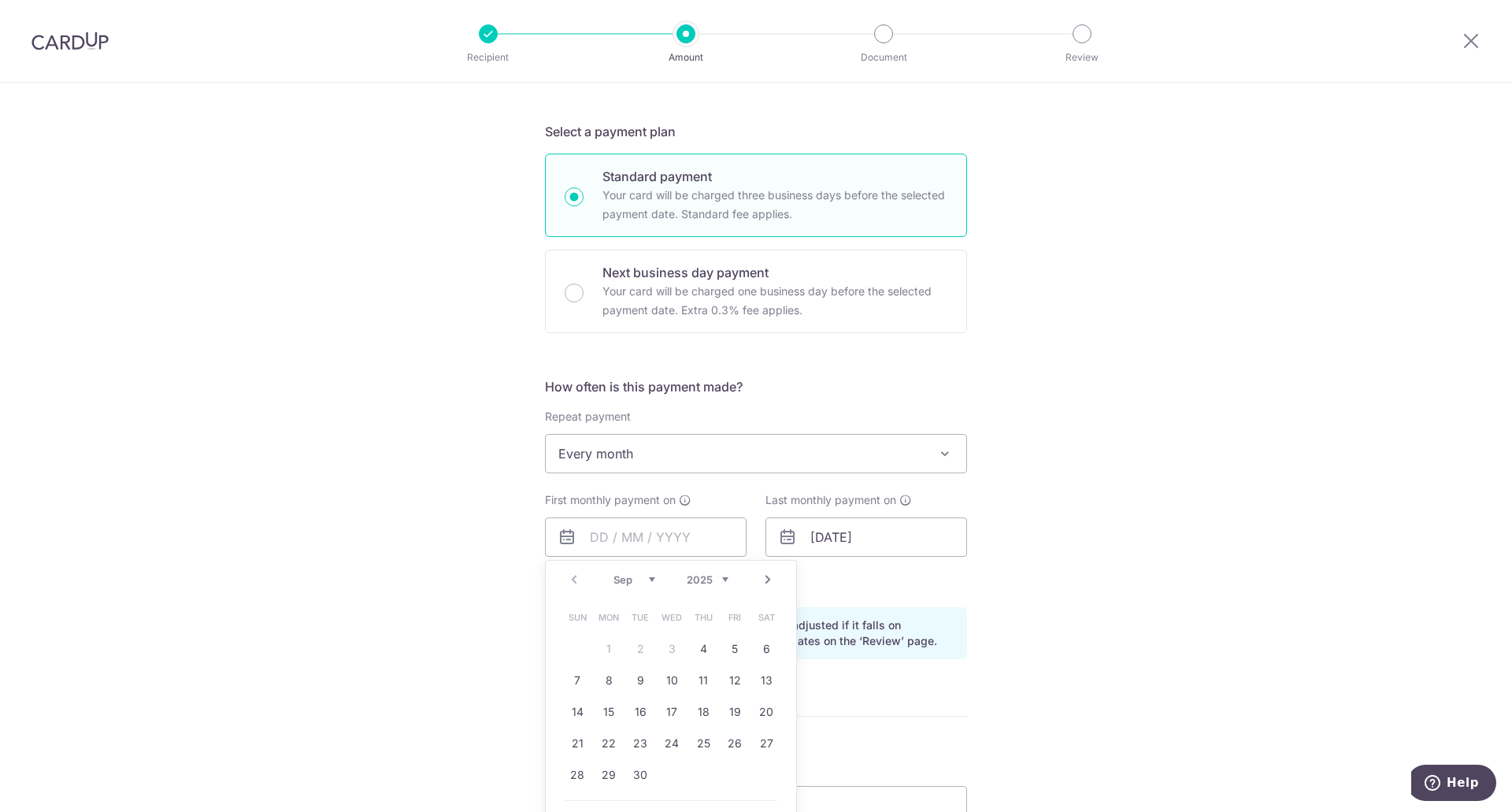
click at [390, 652] on div "Tell us more about your payment Enter payment amount SGD 6,097.20 6097.20 Card …" at bounding box center [756, 556] width 1512 height 1576
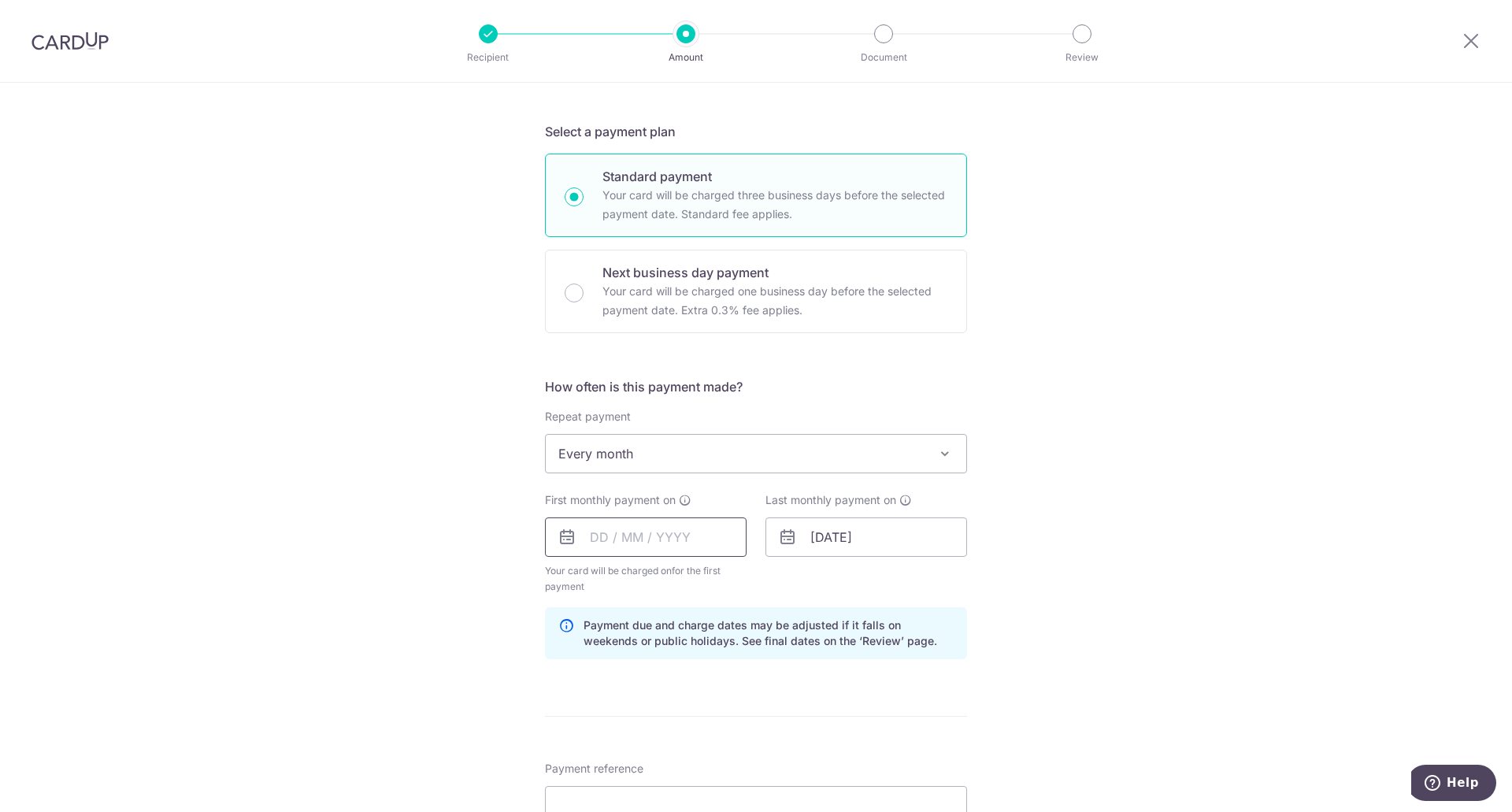
click at [625, 532] on input "text" at bounding box center [646, 537] width 202 height 39
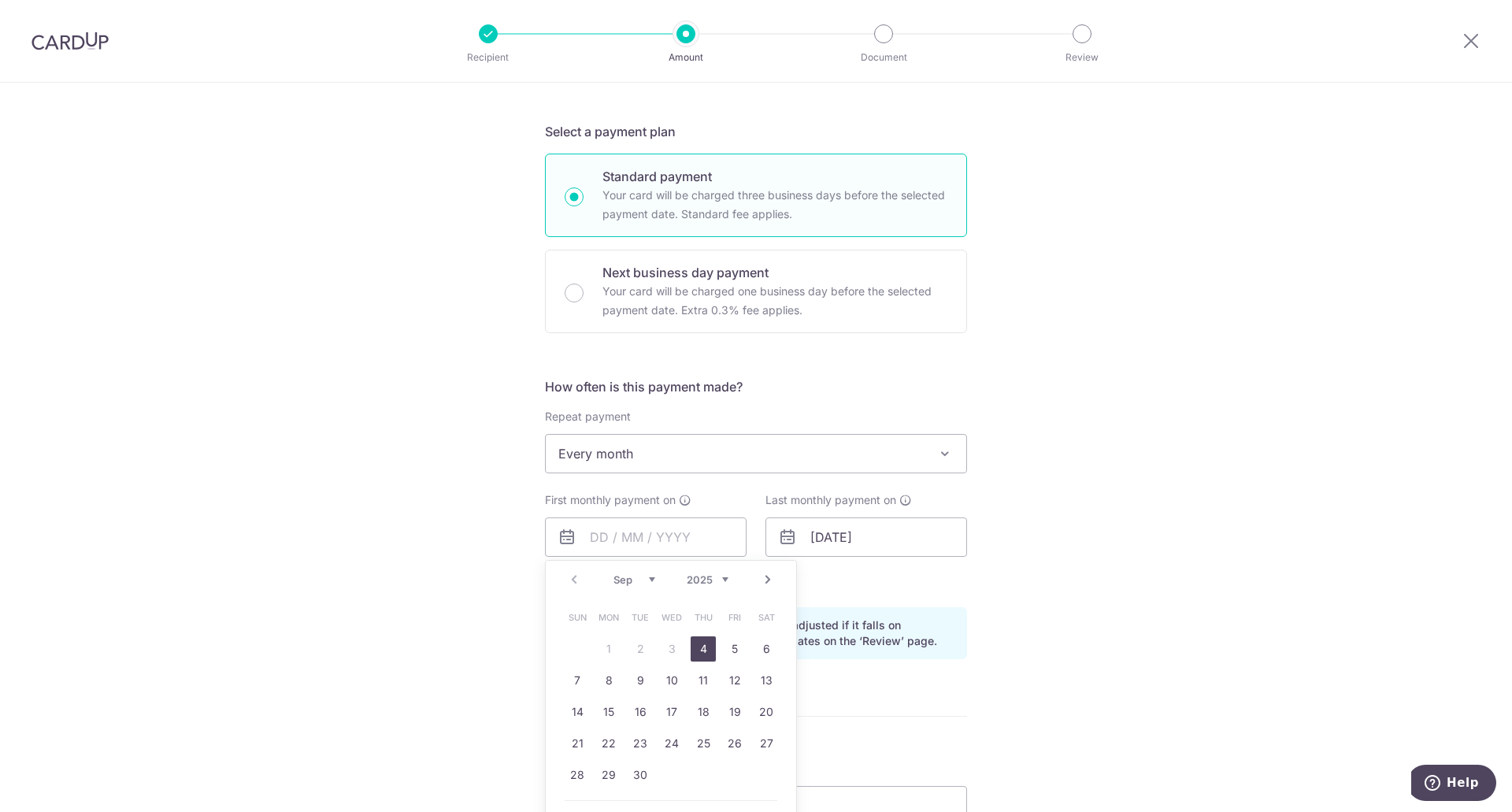
click at [696, 644] on link "4" at bounding box center [703, 649] width 25 height 25
type input "04/09/2025"
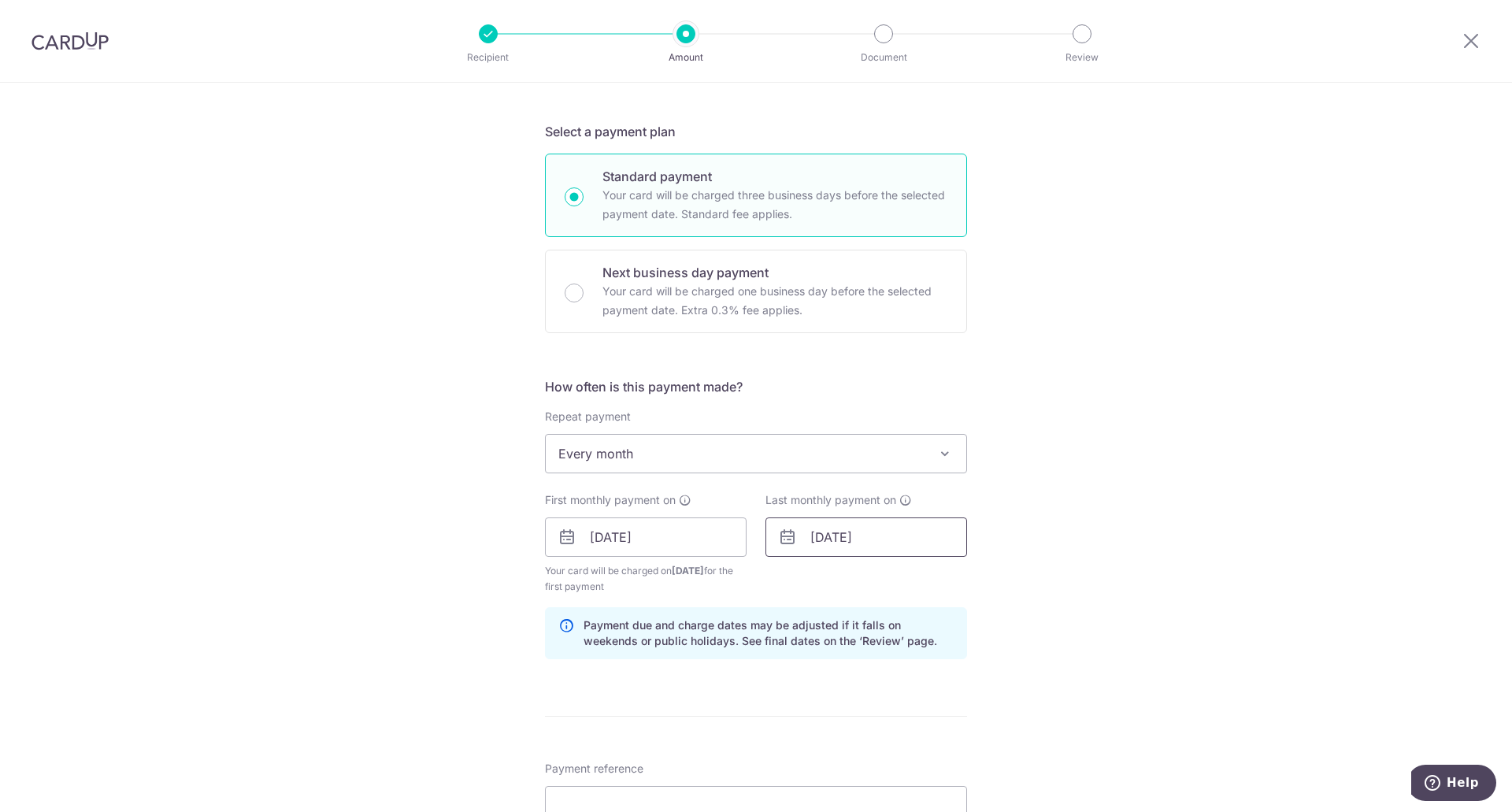
click at [864, 534] on input "01/06/2052" at bounding box center [866, 537] width 202 height 39
click at [945, 573] on div "Prev Next Jan Feb Mar Apr May Jun Jul Aug Sep Oct Nov Dec 2024 2025 2026 2027 2…" at bounding box center [890, 580] width 250 height 38
click at [944, 574] on select "2024 2025 2026 2027 2028 2029 2030 2031 2032 2033 2034 2035" at bounding box center [928, 580] width 42 height 13
click at [842, 587] on div "Prev Next Jan Feb Mar Apr May Jun Jul Aug Sep Oct Nov Dec 2024 2025 2026 2027 2…" at bounding box center [890, 580] width 250 height 38
click at [848, 586] on div "Jan Feb Mar Apr May Jun Jul Aug Sep Oct Nov Dec 2024 2025 2026 2027 2028 2029 2…" at bounding box center [891, 580] width 115 height 13
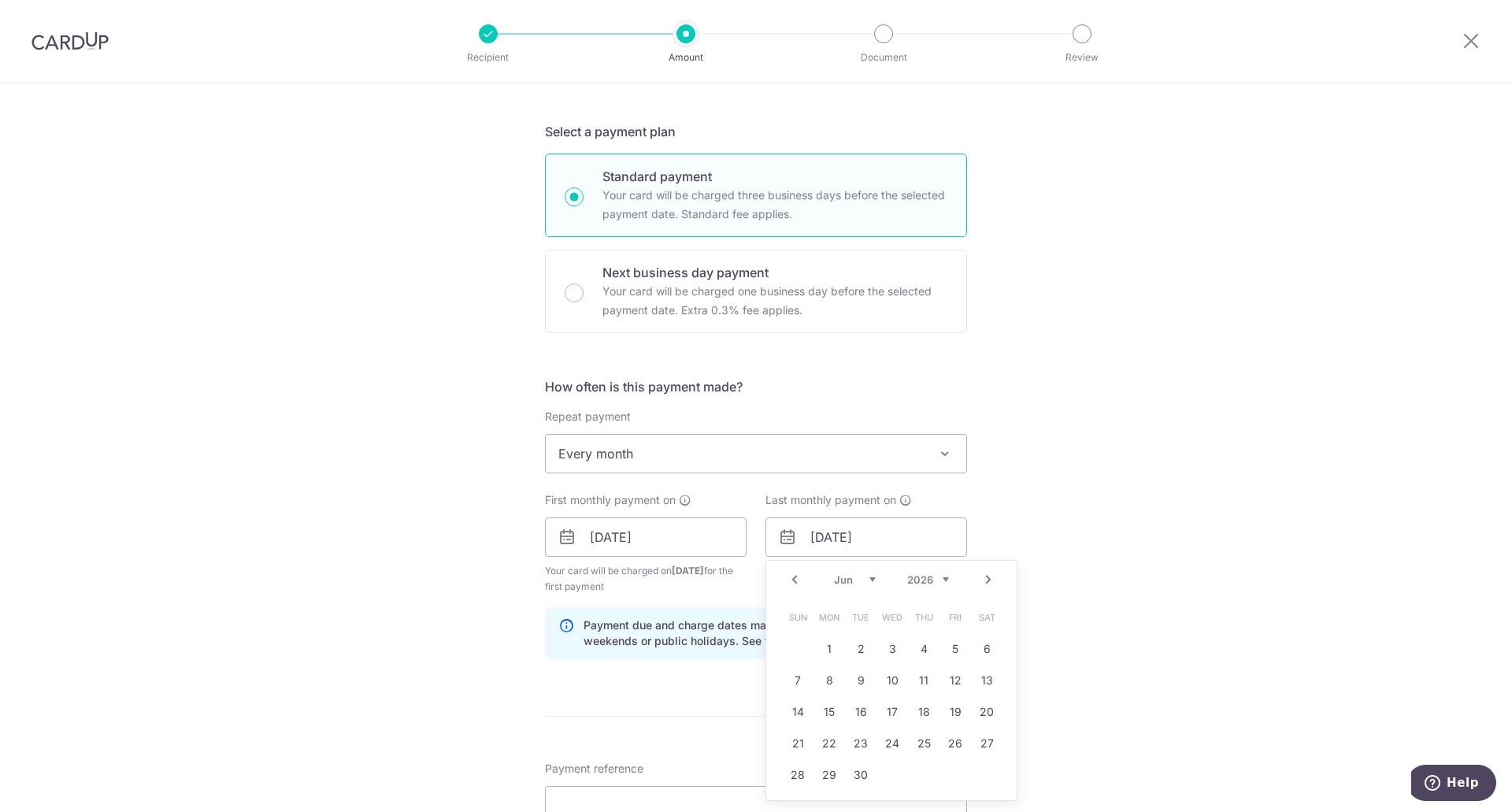
click at [855, 579] on select "Jan Feb Mar Apr May Jun Jul Aug Sep Oct Nov Dec" at bounding box center [854, 580] width 42 height 13
click at [899, 540] on input "01/06/2052" at bounding box center [866, 537] width 202 height 39
click at [855, 574] on select "Jan Feb Mar Apr May Jun Jul Aug Sep Oct Nov Dec" at bounding box center [854, 580] width 42 height 13
click at [853, 675] on link "6" at bounding box center [861, 680] width 25 height 25
type input "06/01/2026"
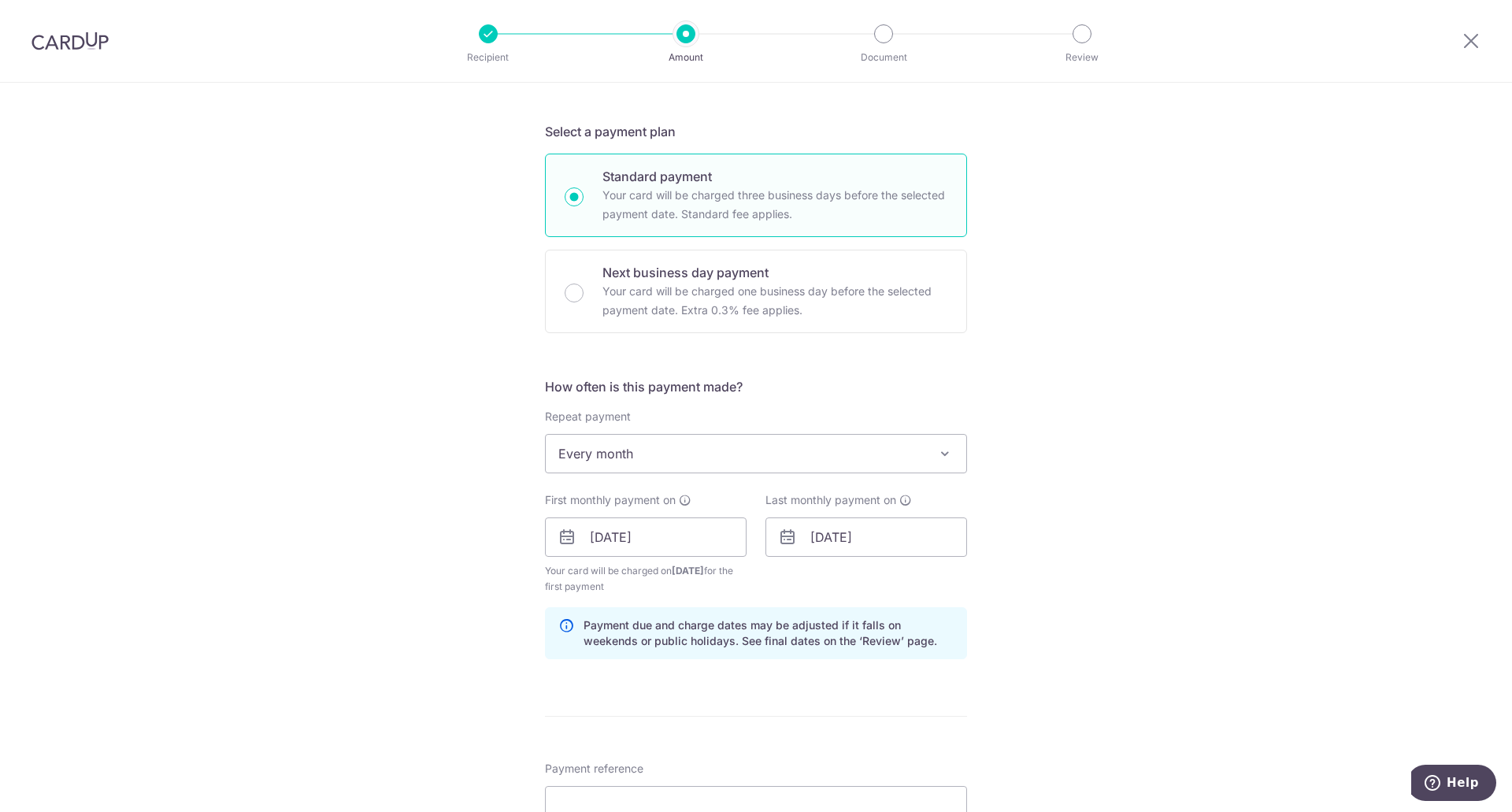
click at [1033, 642] on div "Tell us more about your payment Enter payment amount SGD 6,097.20 6097.20 Card …" at bounding box center [756, 556] width 1512 height 1576
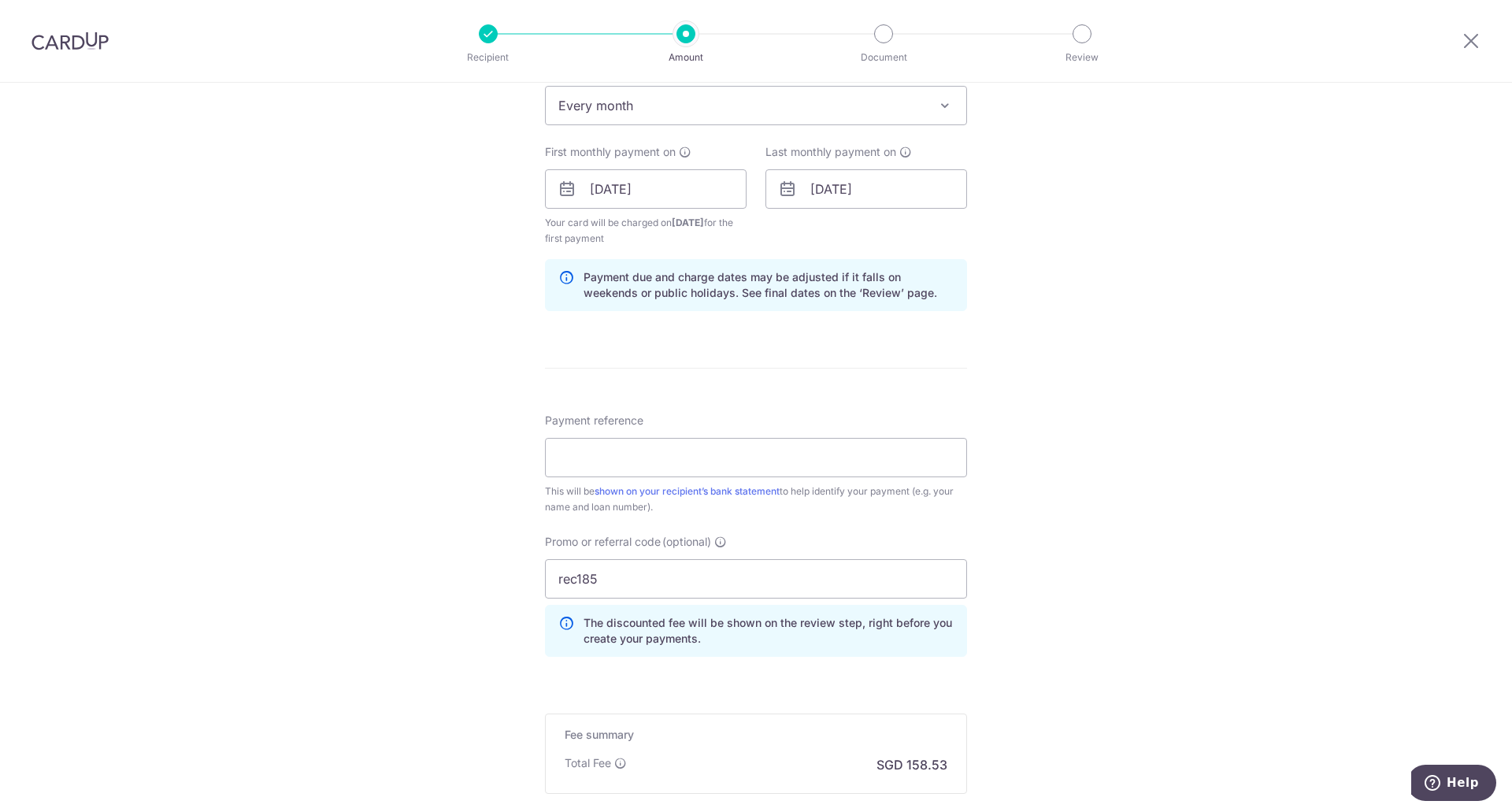
scroll to position [840, 0]
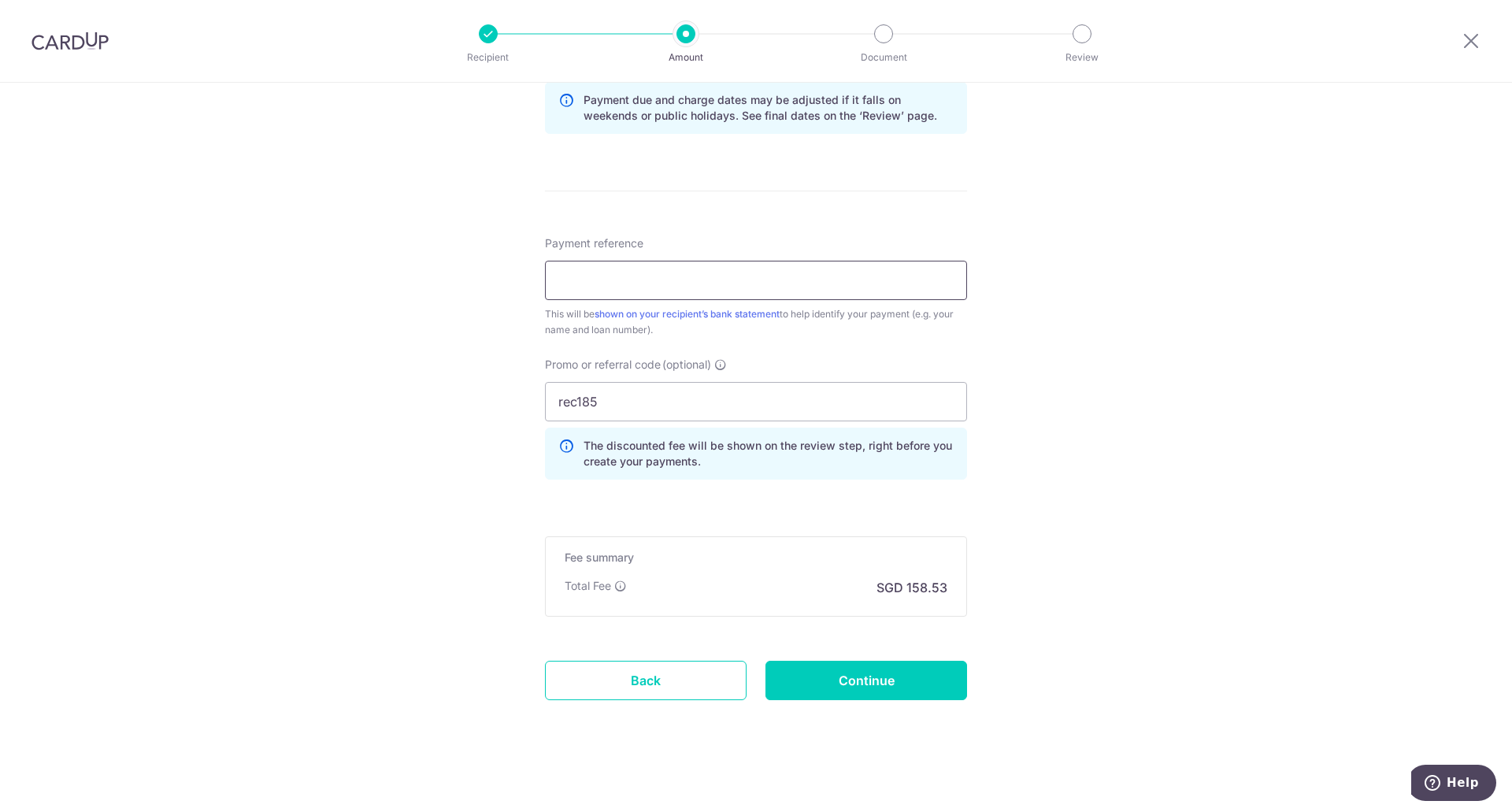
click at [733, 272] on input "Payment reference" at bounding box center [756, 280] width 422 height 39
type input "TLW Privi miles visa"
click at [860, 682] on input "Continue" at bounding box center [866, 680] width 202 height 39
type input "Create Schedule"
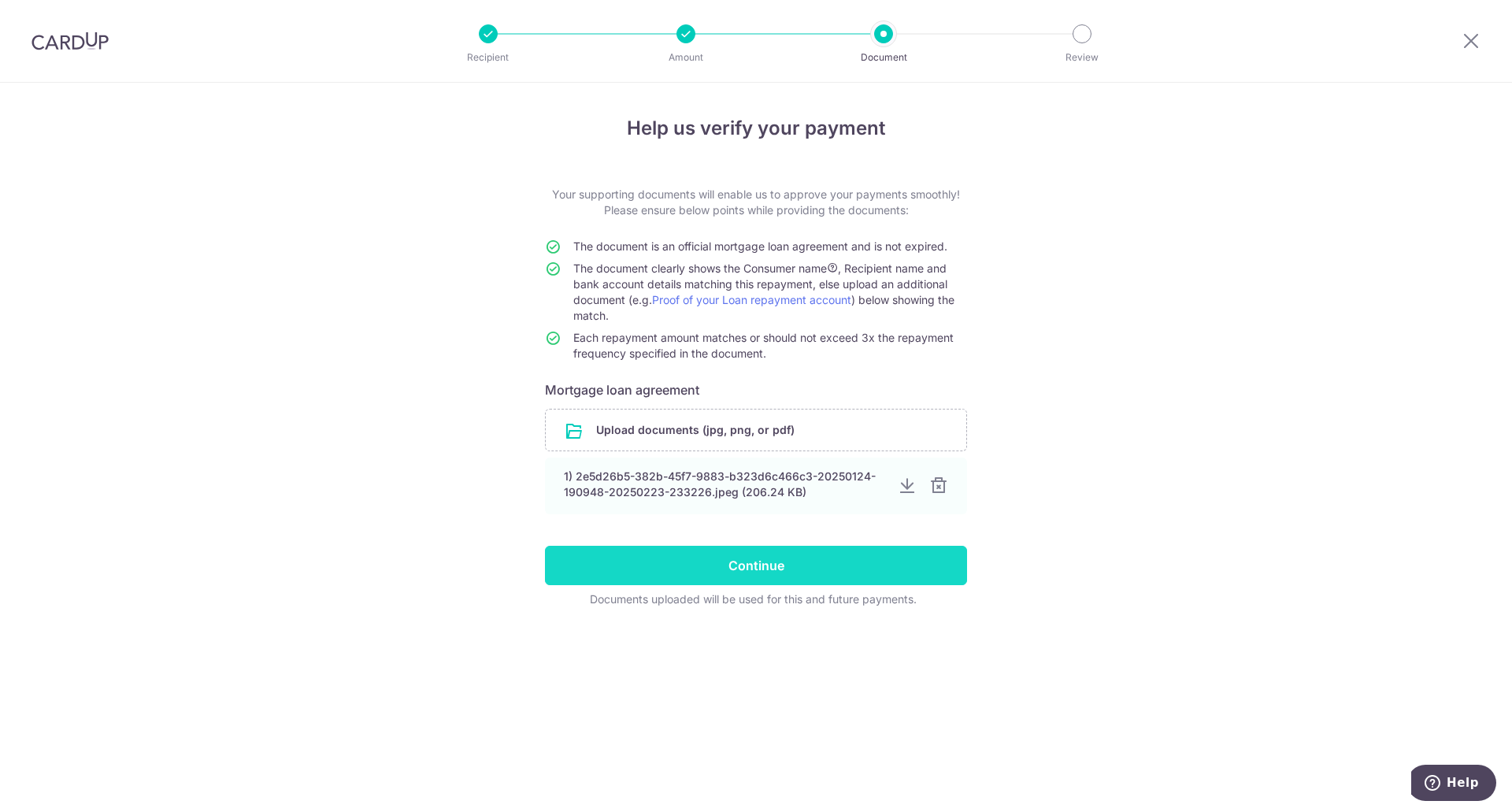
click at [842, 581] on input "Continue" at bounding box center [756, 566] width 422 height 39
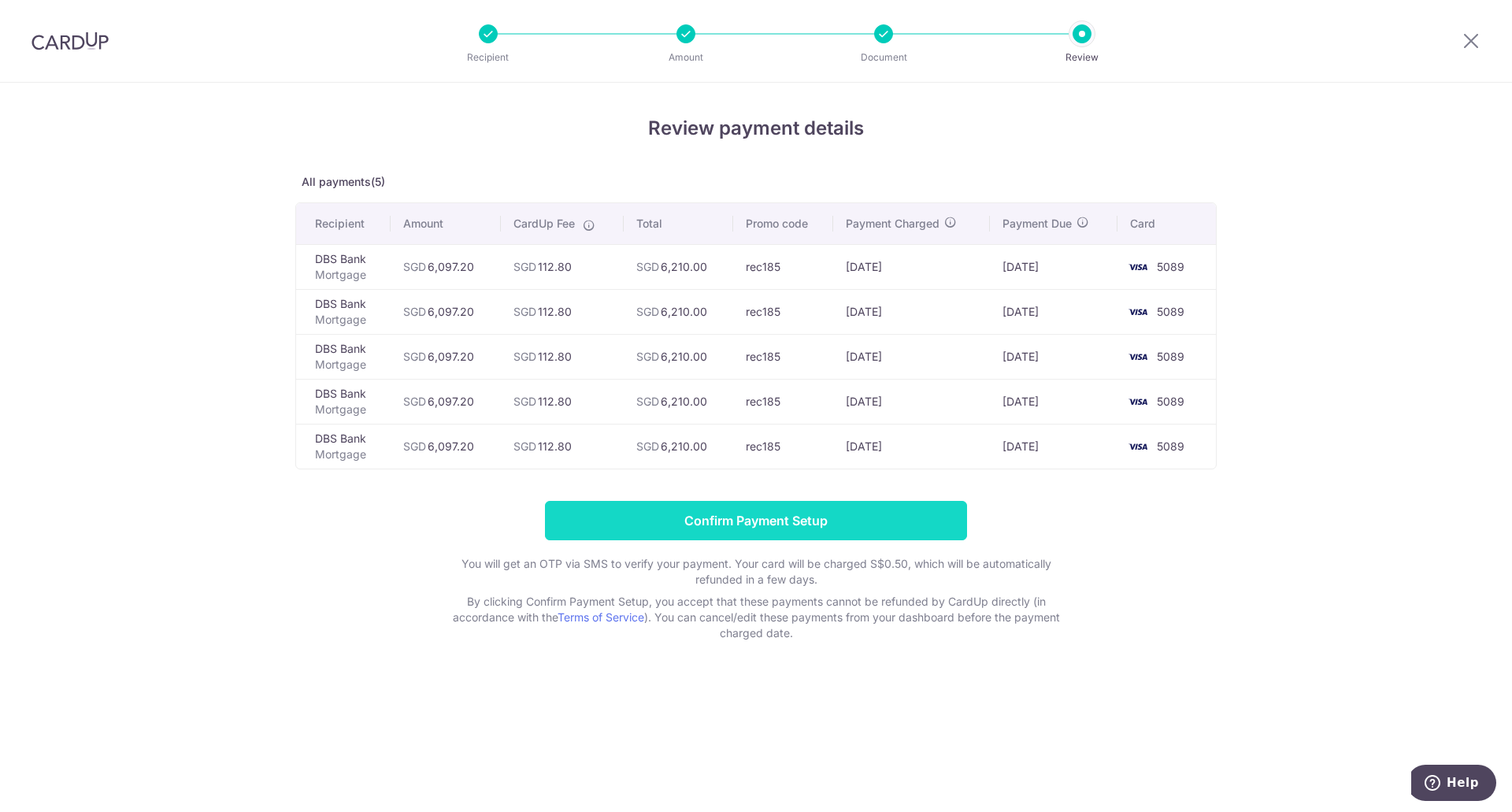
click at [776, 514] on input "Confirm Payment Setup" at bounding box center [756, 521] width 422 height 39
